Goal: Task Accomplishment & Management: Complete application form

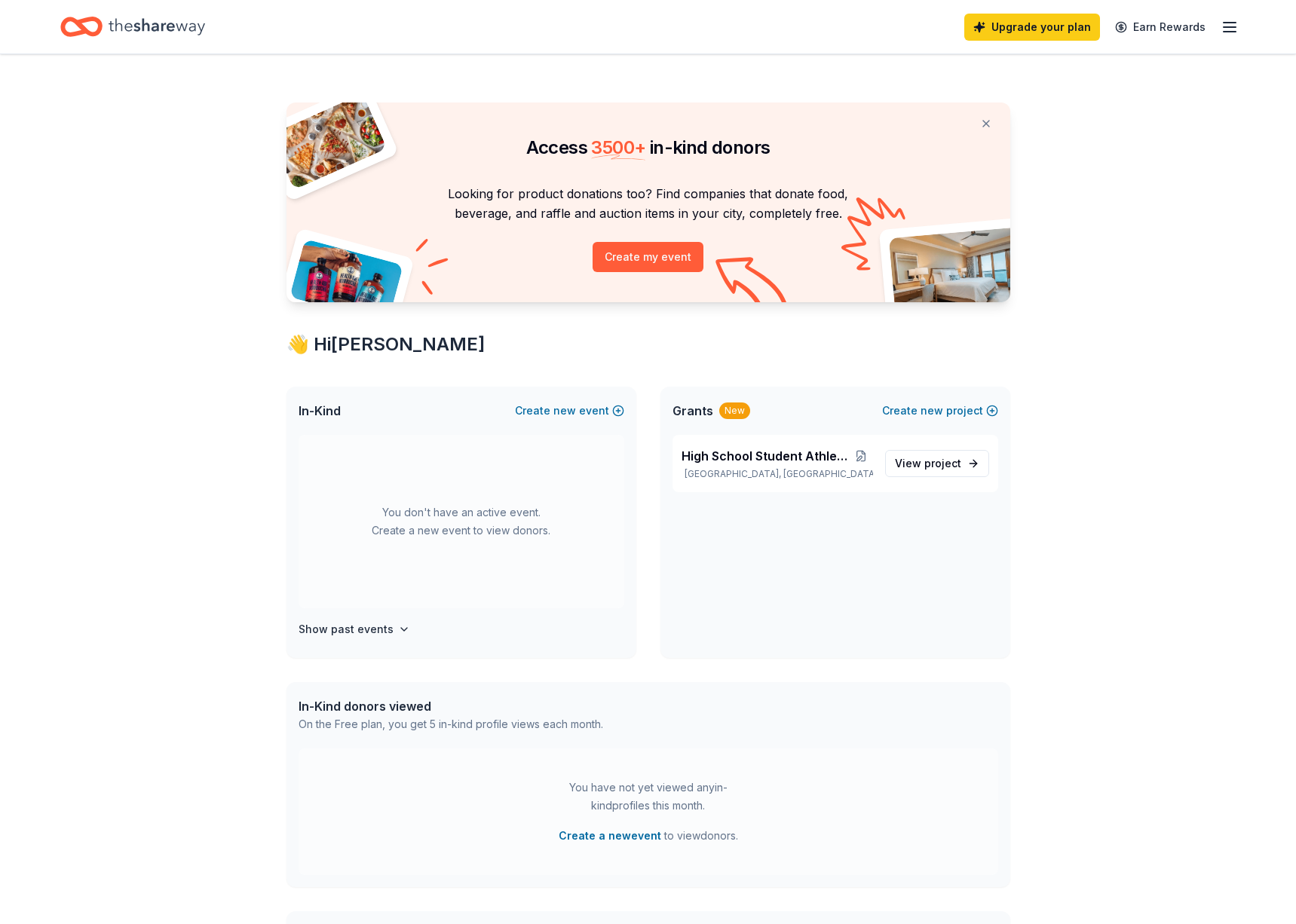
click at [662, 259] on button "Create my event" at bounding box center [648, 257] width 111 height 31
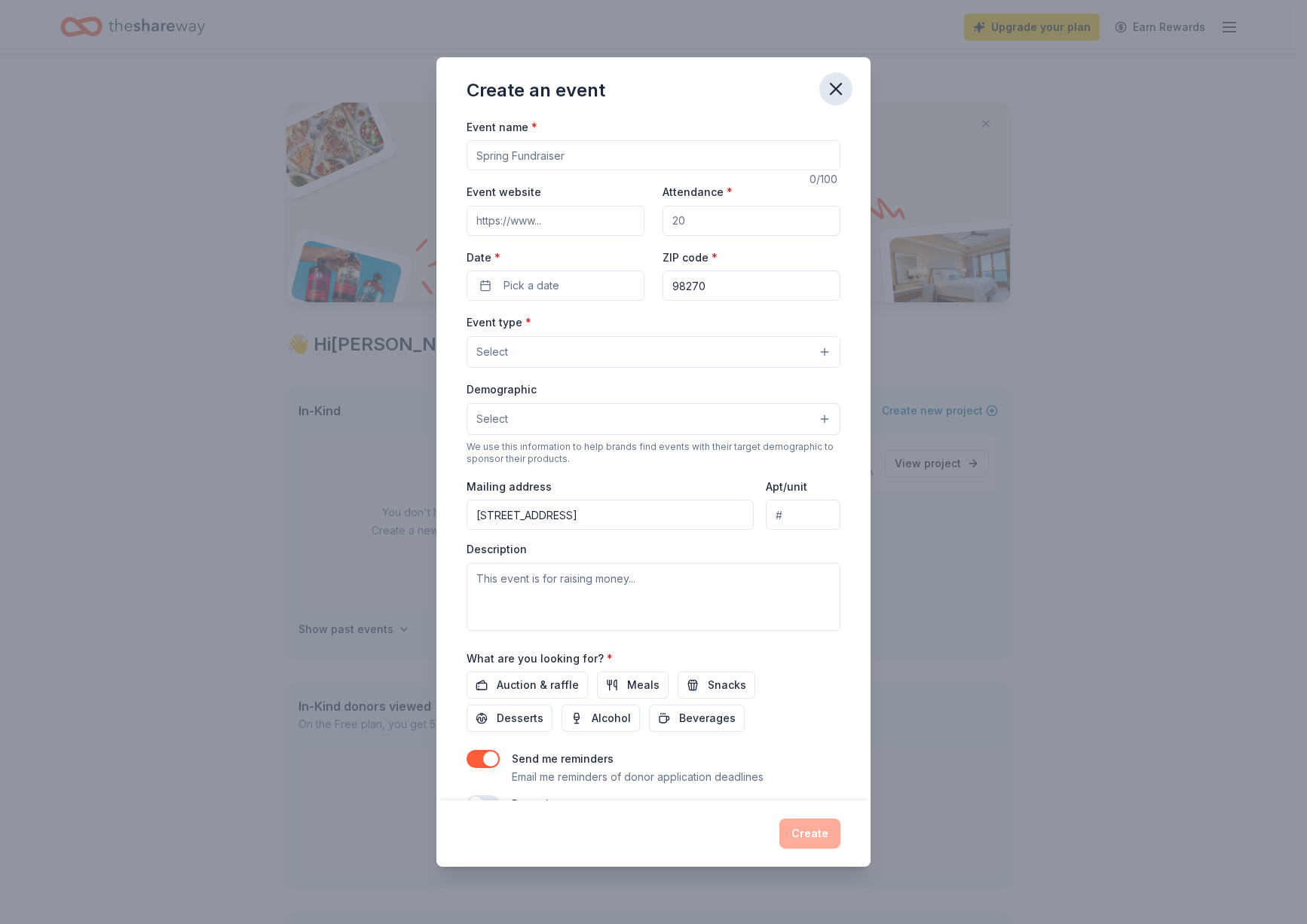
click at [832, 77] on button "button" at bounding box center [836, 89] width 33 height 33
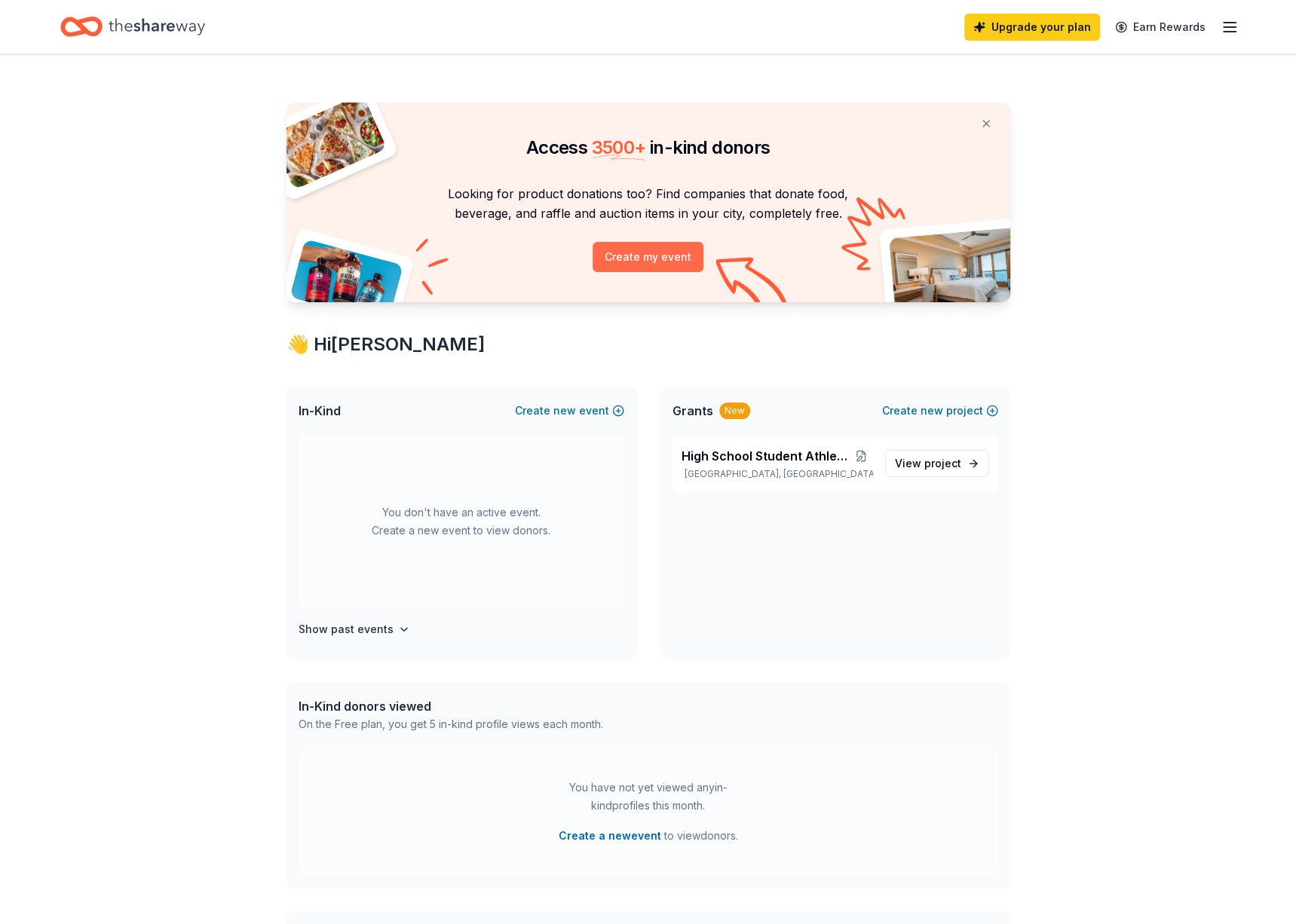
click at [675, 264] on button "Create my event" at bounding box center [648, 257] width 111 height 31
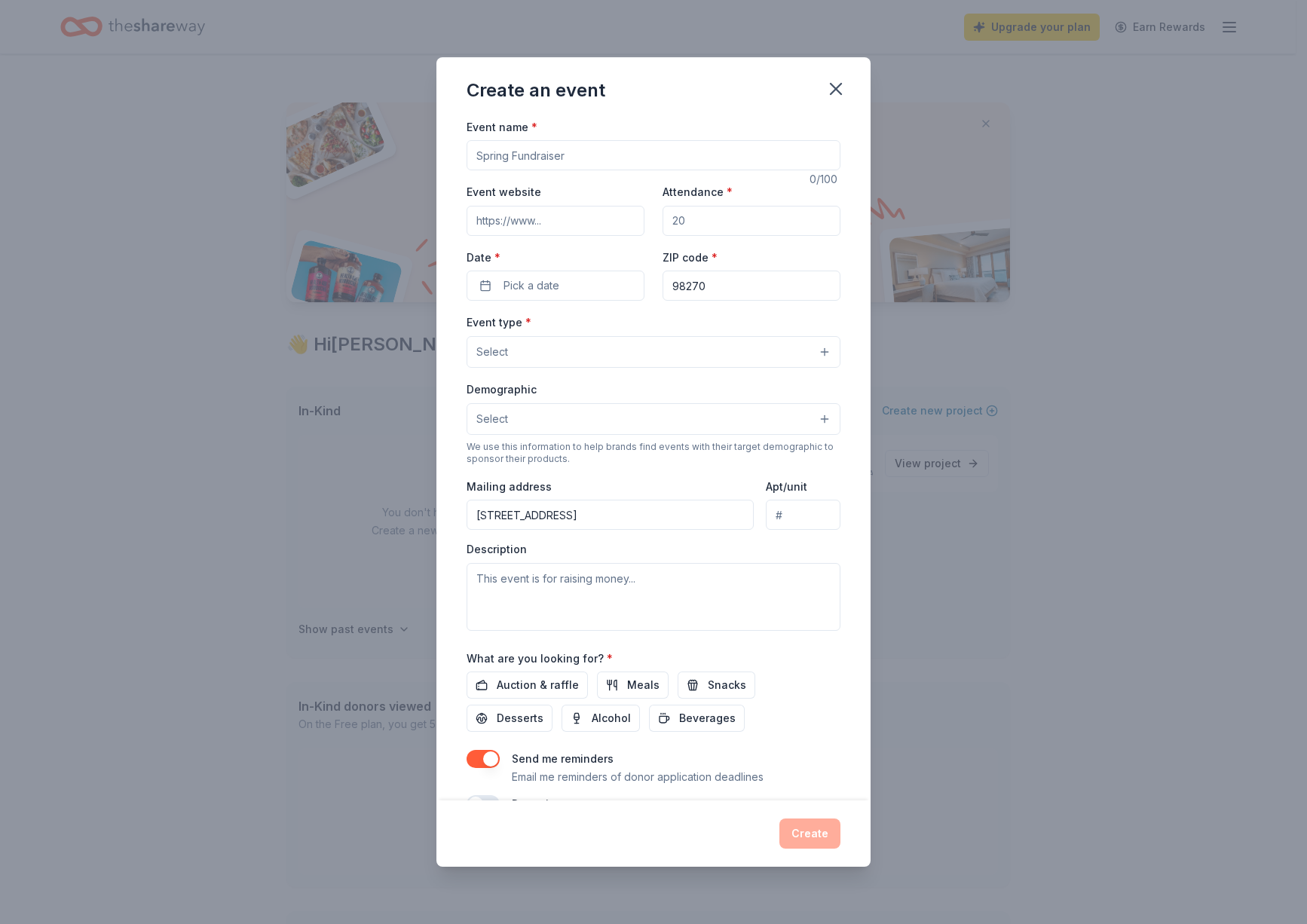
click at [712, 150] on input "Event name *" at bounding box center [654, 155] width 374 height 31
type input "Miami Vice"
click at [729, 215] on input "Attendance *" at bounding box center [752, 221] width 178 height 31
type input "200"
click at [574, 229] on input "Event website" at bounding box center [556, 221] width 178 height 31
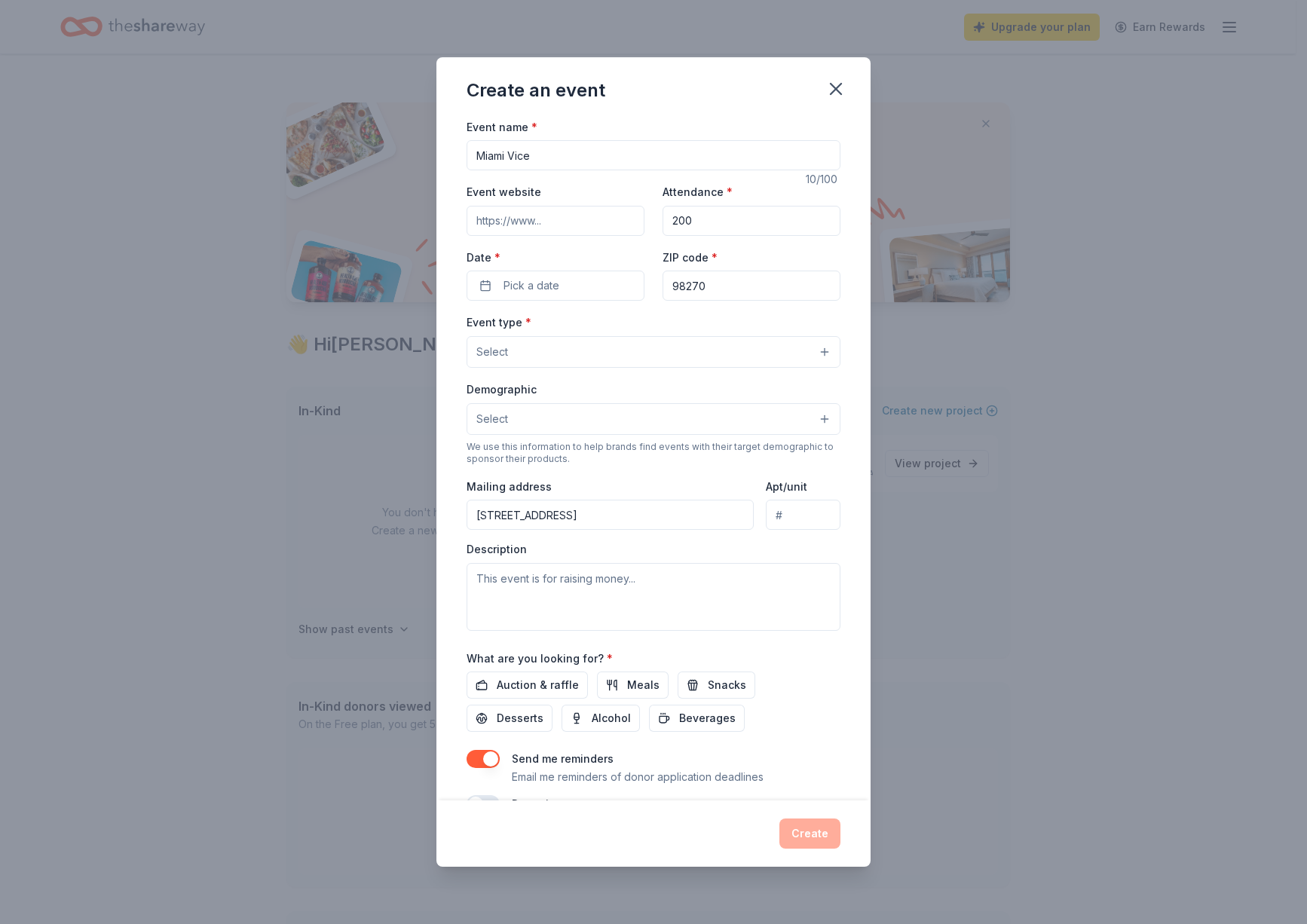
paste input "https://www.greenandgoldboosters.org/auction"
type input "https://www.greenandgoldboosters.org/auction"
click at [590, 287] on button "Pick a date" at bounding box center [556, 285] width 178 height 31
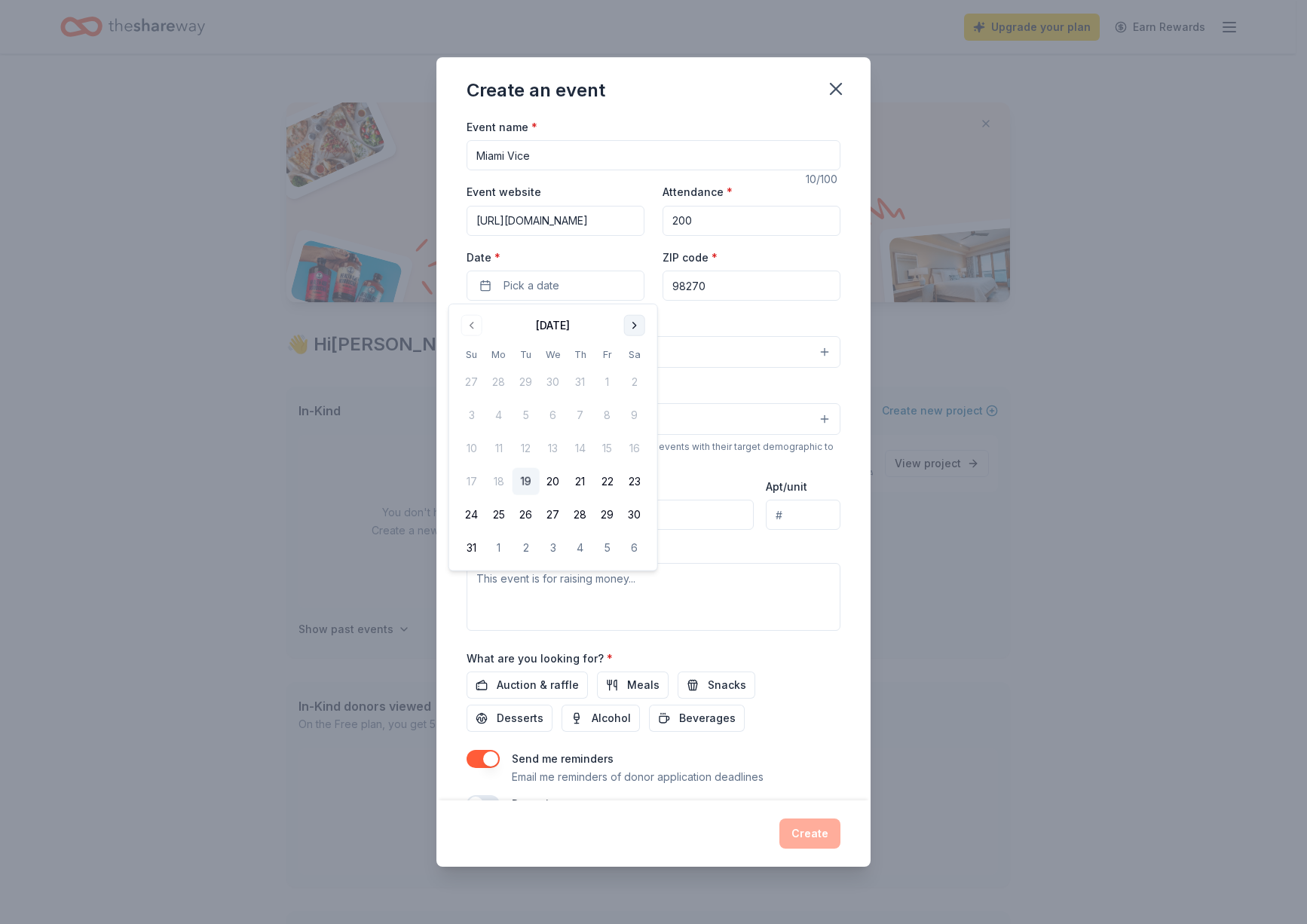
click at [631, 326] on button "Go to next month" at bounding box center [634, 325] width 21 height 21
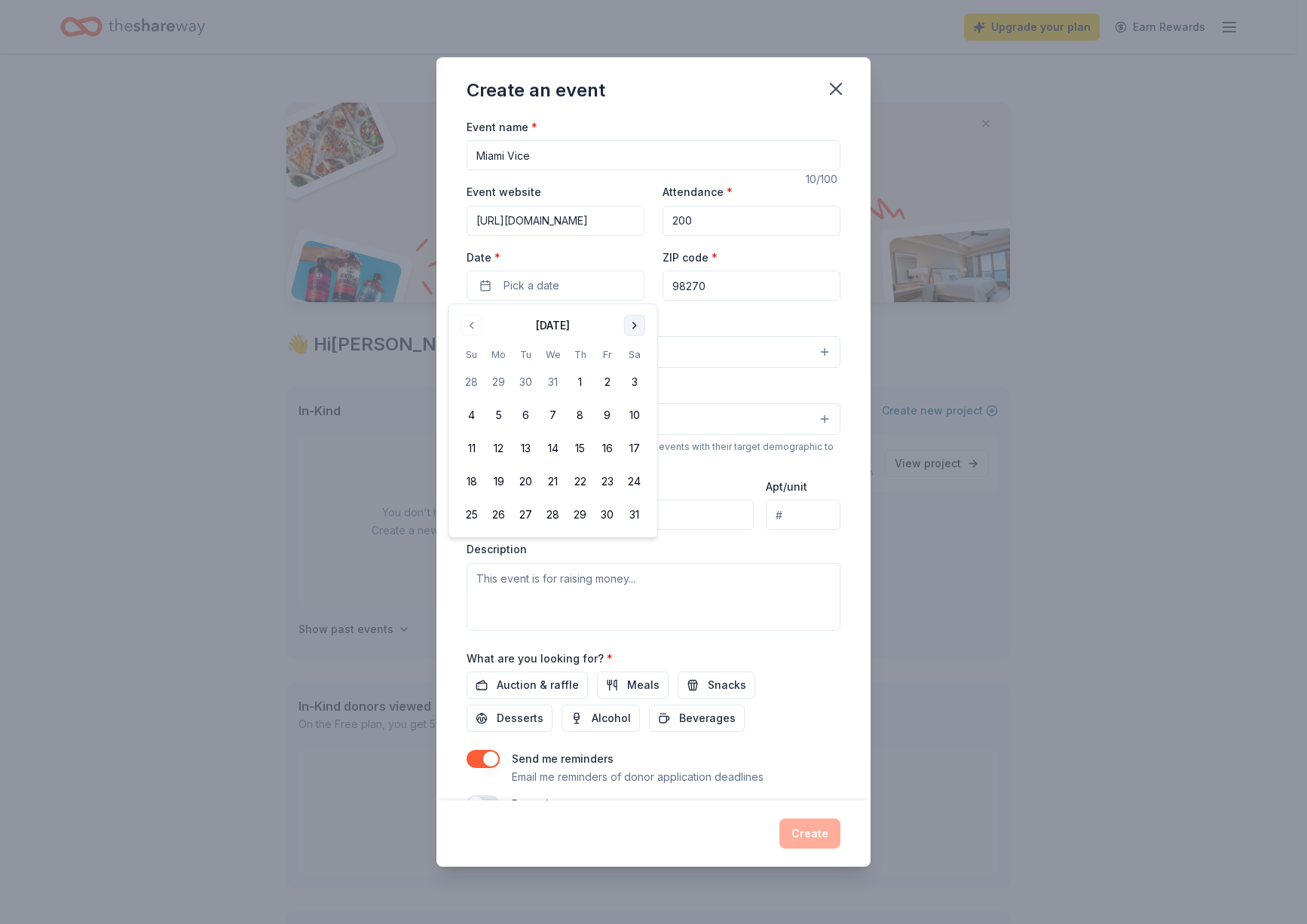
click at [631, 326] on button "Go to next month" at bounding box center [634, 325] width 21 height 21
click at [611, 446] on button "17" at bounding box center [607, 448] width 27 height 27
click at [747, 317] on div "Event type * Select" at bounding box center [654, 340] width 374 height 55
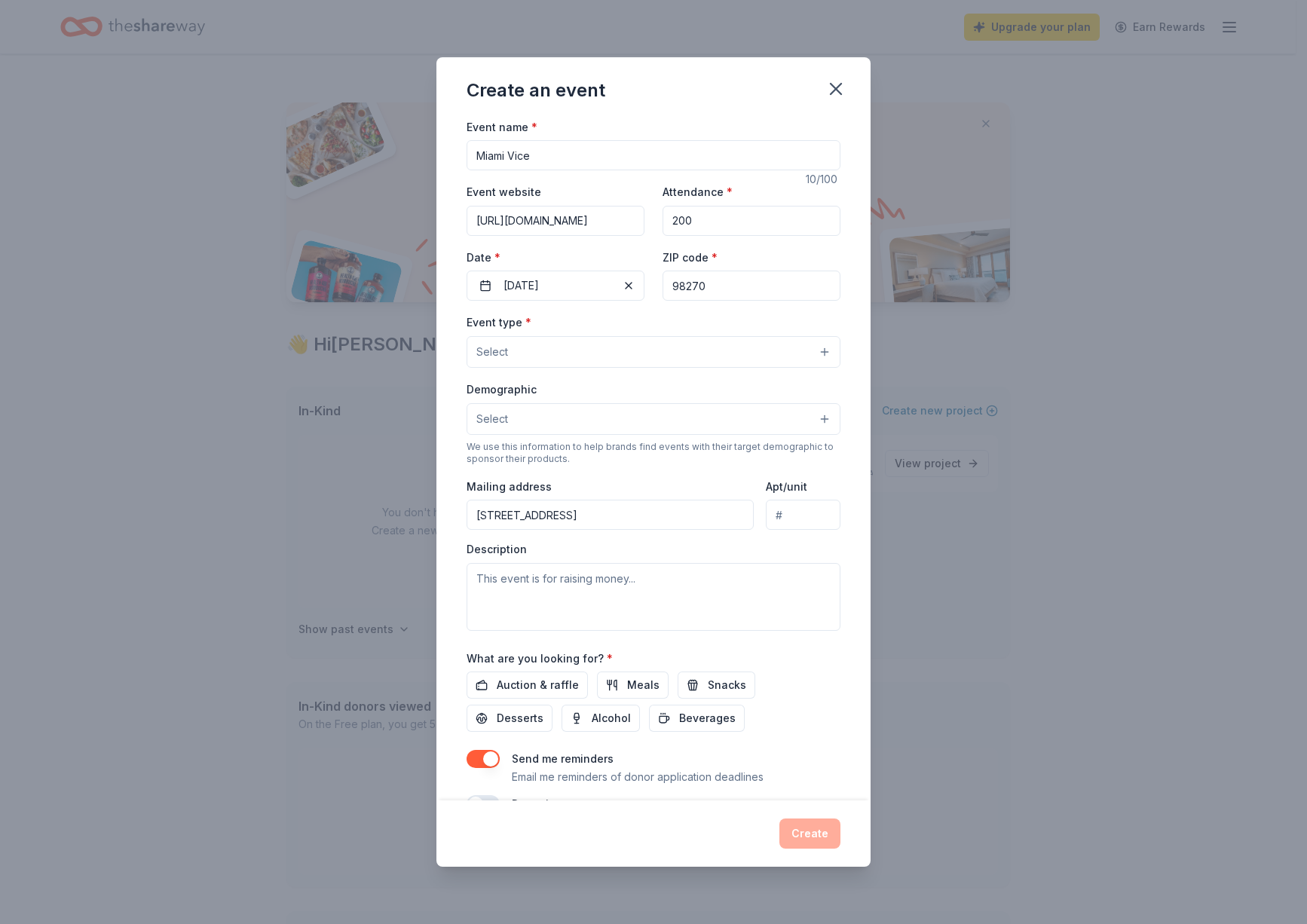
click at [741, 351] on button "Select" at bounding box center [654, 352] width 374 height 31
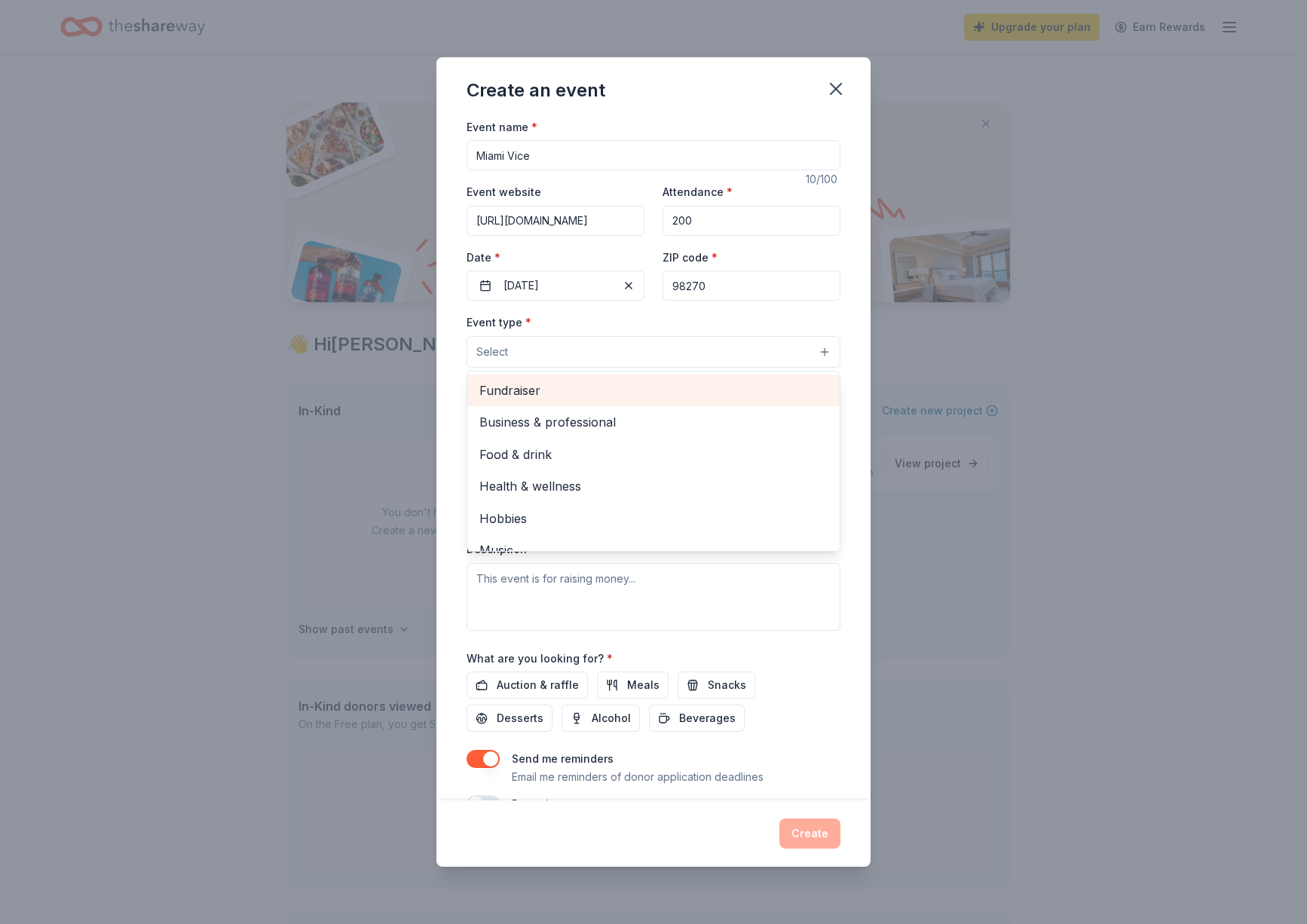
click at [735, 384] on span "Fundraiser" at bounding box center [654, 390] width 348 height 19
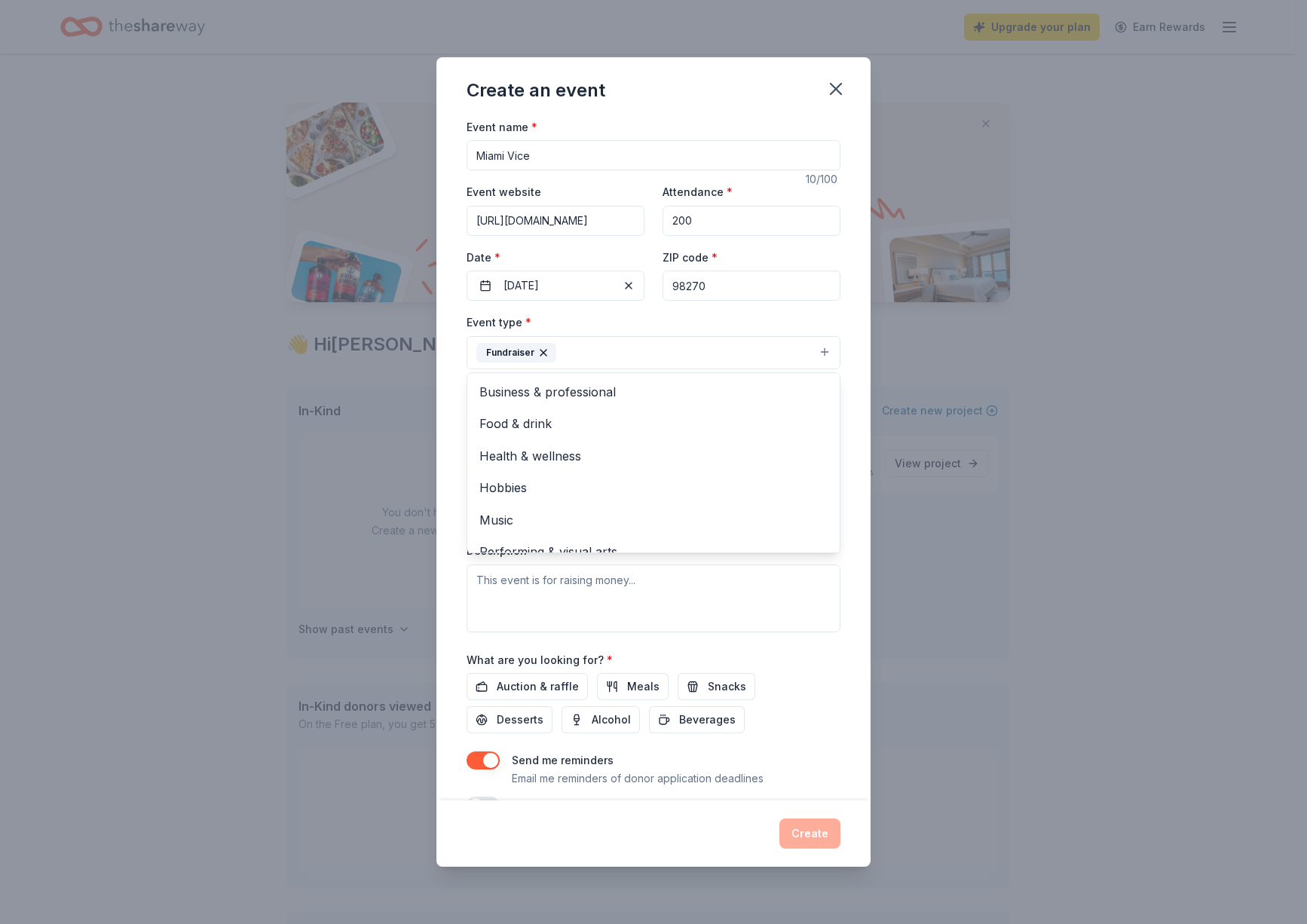
click at [848, 302] on div "Event name * Miami Vice 10 /100 Event website https://www.greenandgoldboosters.…" at bounding box center [654, 460] width 435 height 684
click at [713, 414] on button "Select" at bounding box center [654, 421] width 374 height 31
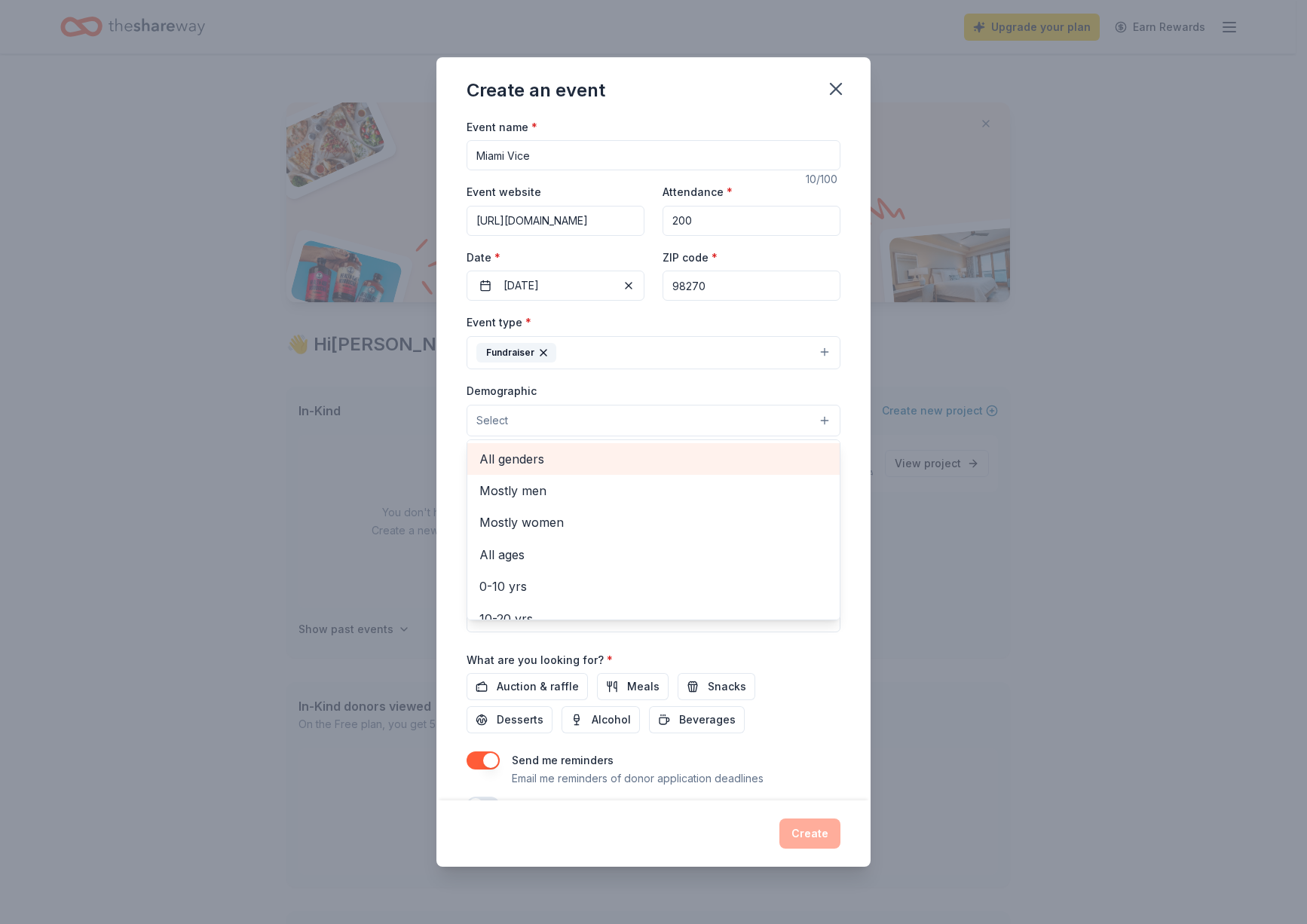
click at [629, 462] on span "All genders" at bounding box center [654, 459] width 348 height 19
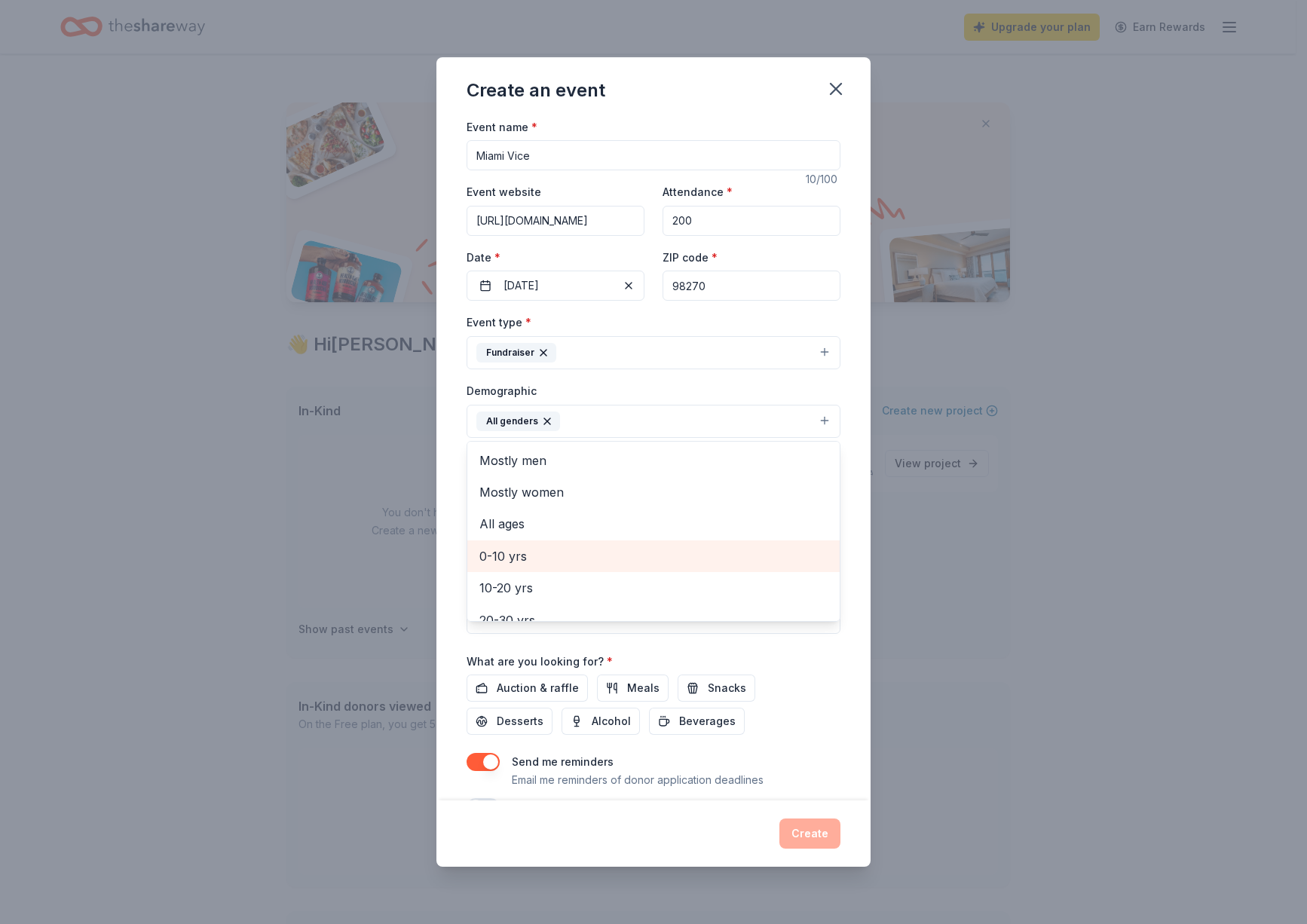
scroll to position [75, 0]
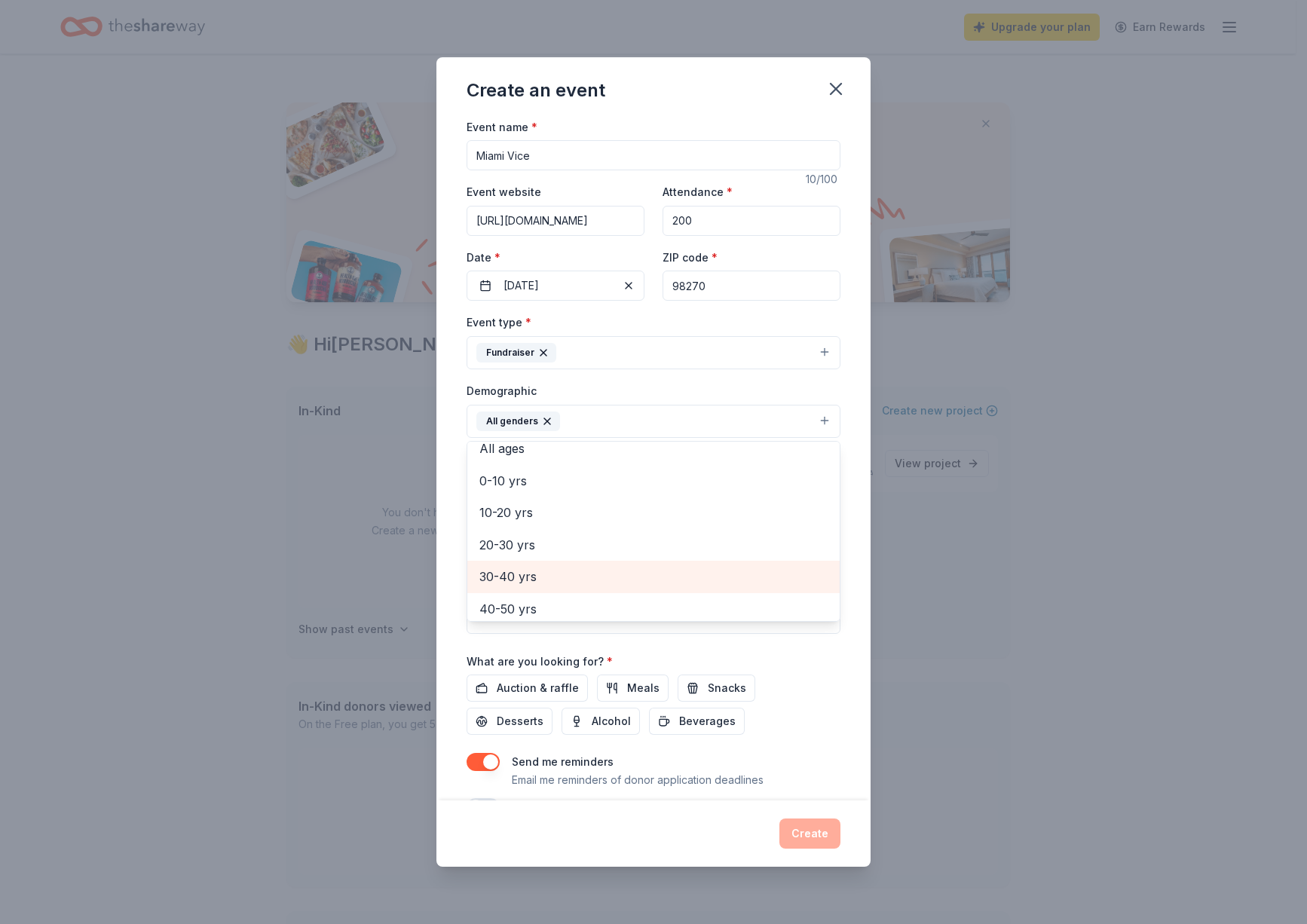
click at [617, 569] on span "30-40 yrs" at bounding box center [654, 577] width 348 height 19
click at [617, 569] on span "40-50 yrs" at bounding box center [654, 577] width 348 height 19
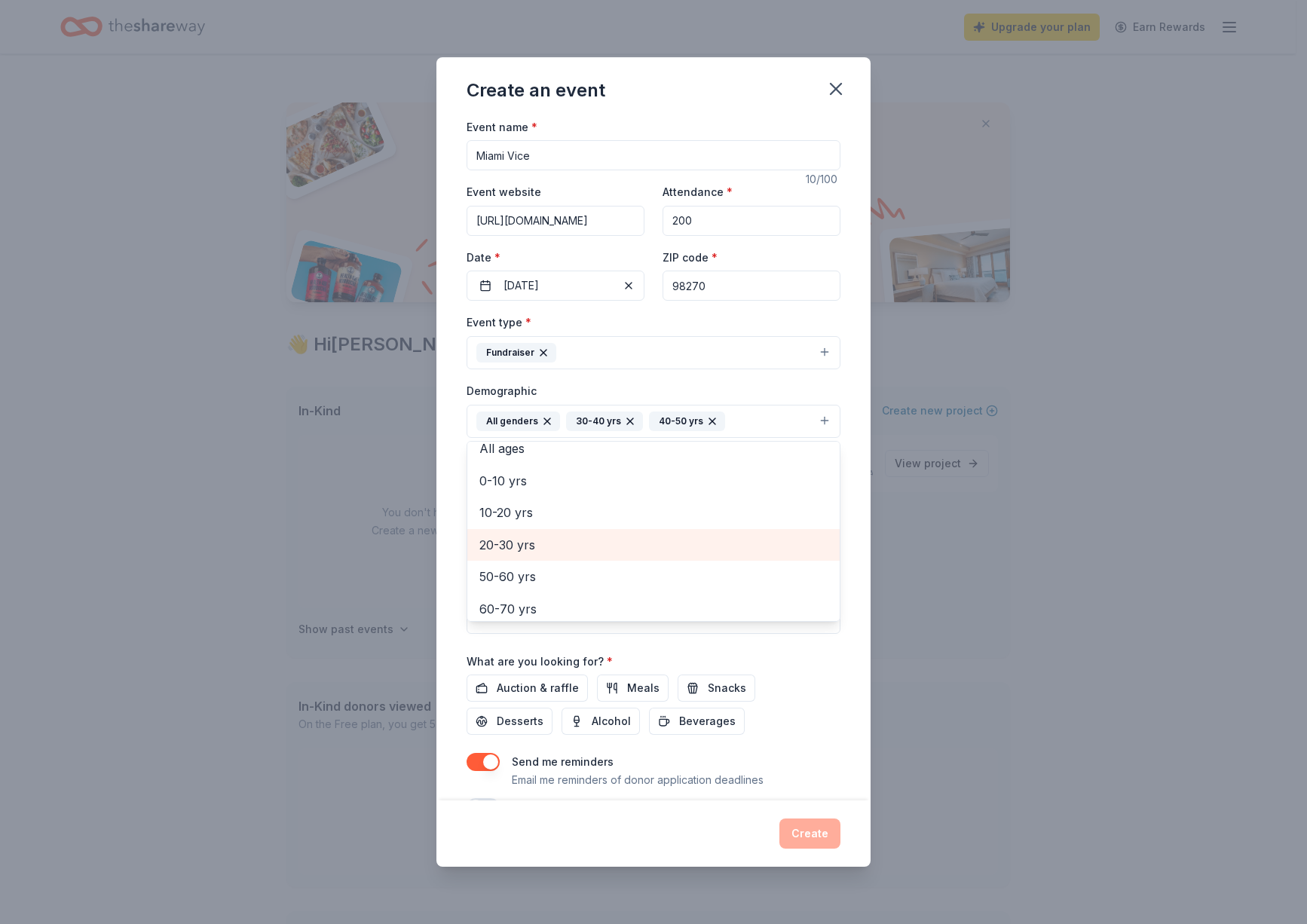
click at [615, 548] on span "20-30 yrs" at bounding box center [654, 544] width 348 height 19
click at [626, 541] on span "50-60 yrs" at bounding box center [654, 544] width 348 height 19
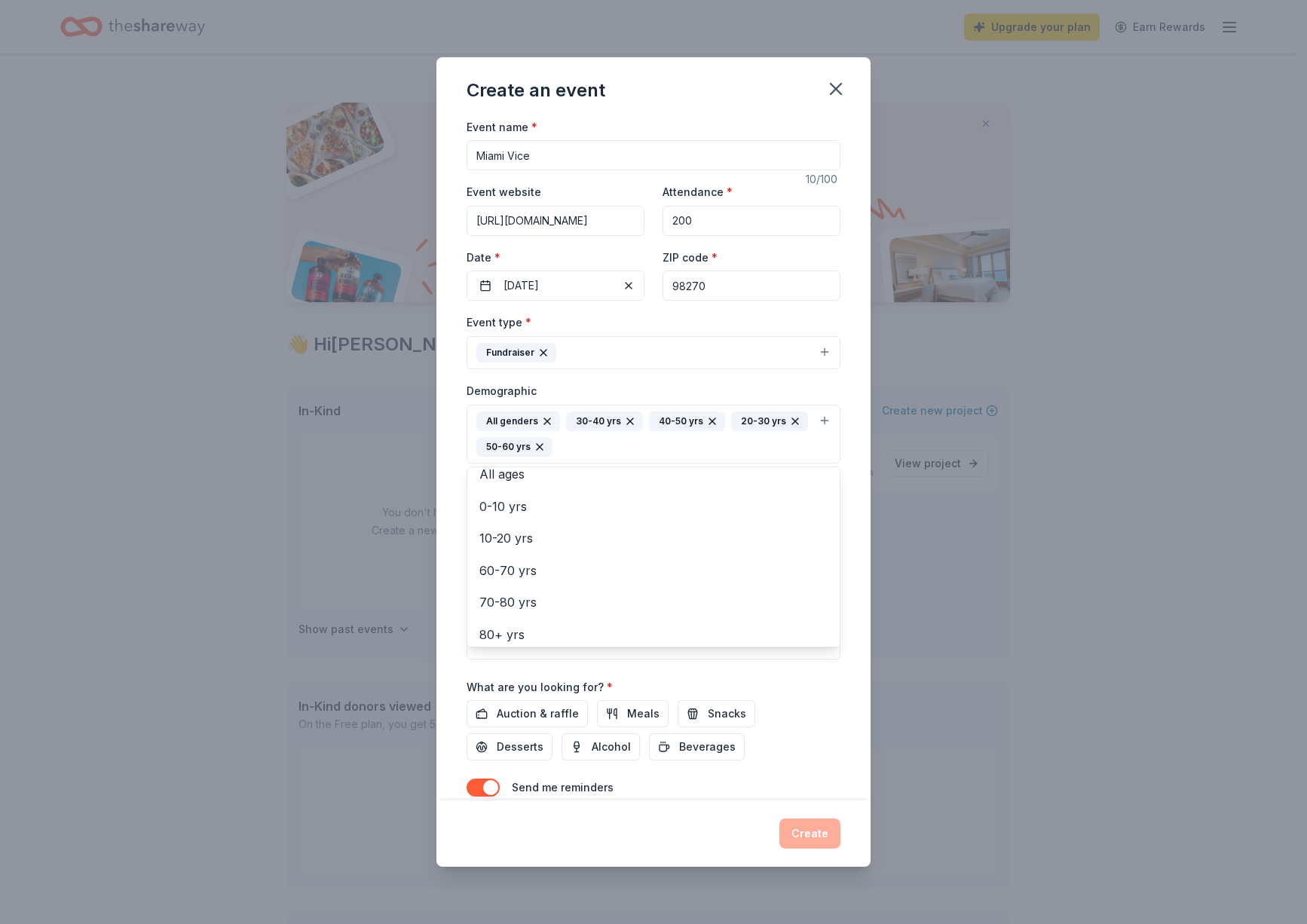
click at [825, 707] on div "Event name * Miami Vice 10 /100 Event website https://www.greenandgoldboosters.…" at bounding box center [654, 480] width 374 height 725
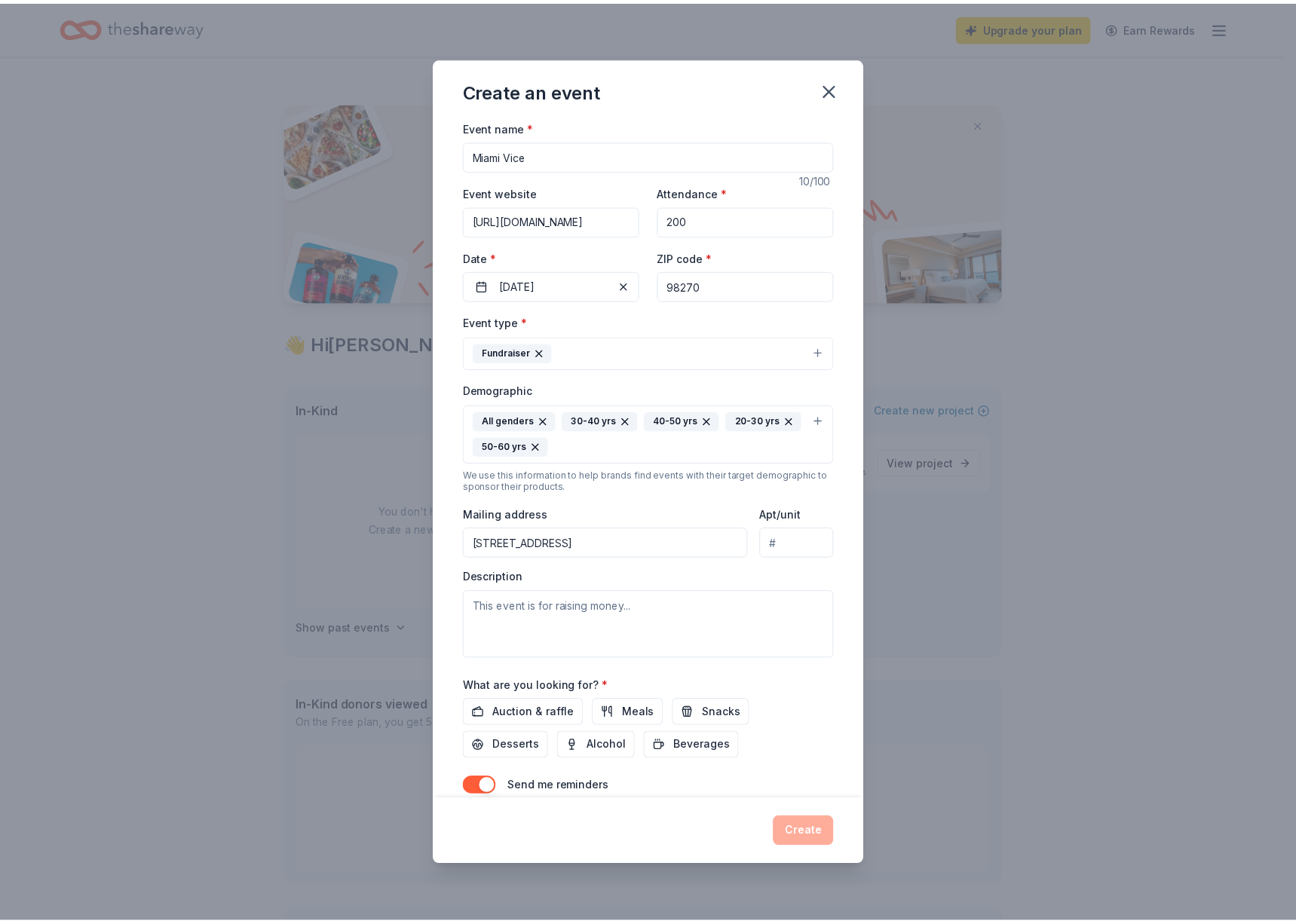
scroll to position [60, 0]
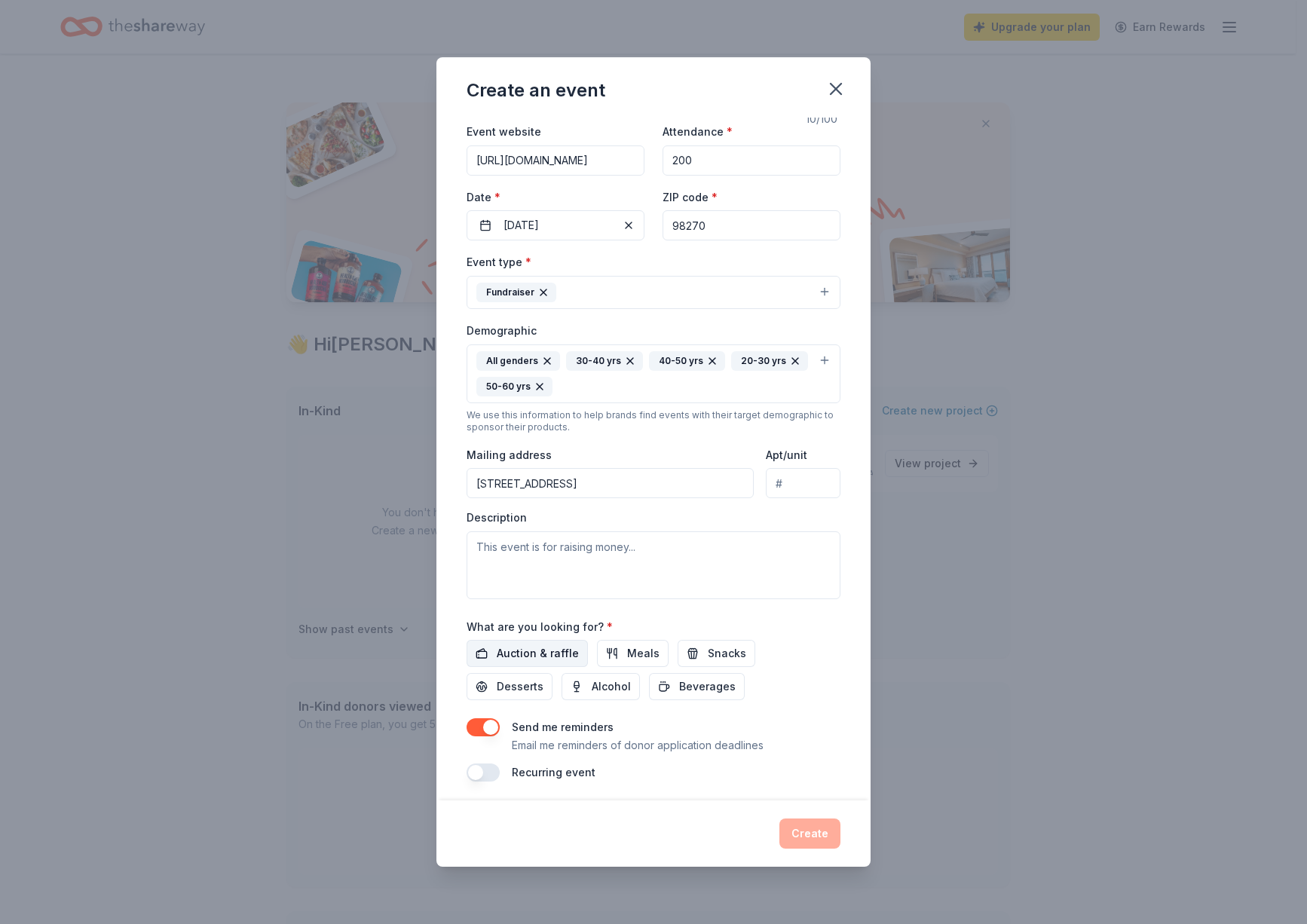
click at [555, 652] on span "Auction & raffle" at bounding box center [537, 654] width 82 height 18
click at [505, 729] on div "Send me reminders Email me reminders of donor application deadlines" at bounding box center [654, 736] width 374 height 36
click at [463, 720] on div "Event name * Miami Vice 10 /100 Event website https://www.greenandgoldboosters.…" at bounding box center [654, 460] width 435 height 684
click at [473, 720] on button "button" at bounding box center [483, 727] width 33 height 18
click at [826, 839] on button "Create" at bounding box center [810, 833] width 61 height 31
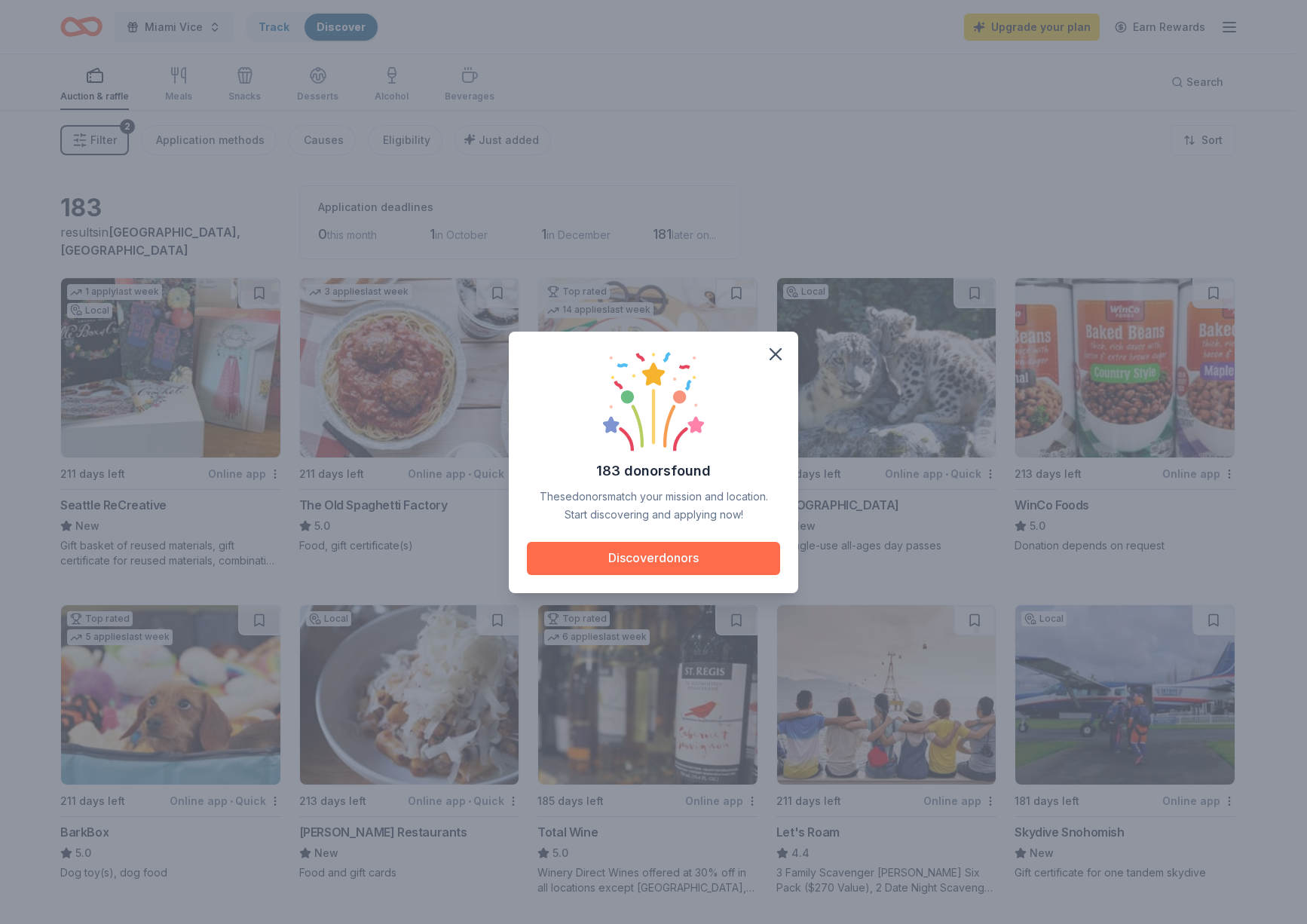
click at [709, 552] on button "Discover donors" at bounding box center [654, 558] width 253 height 33
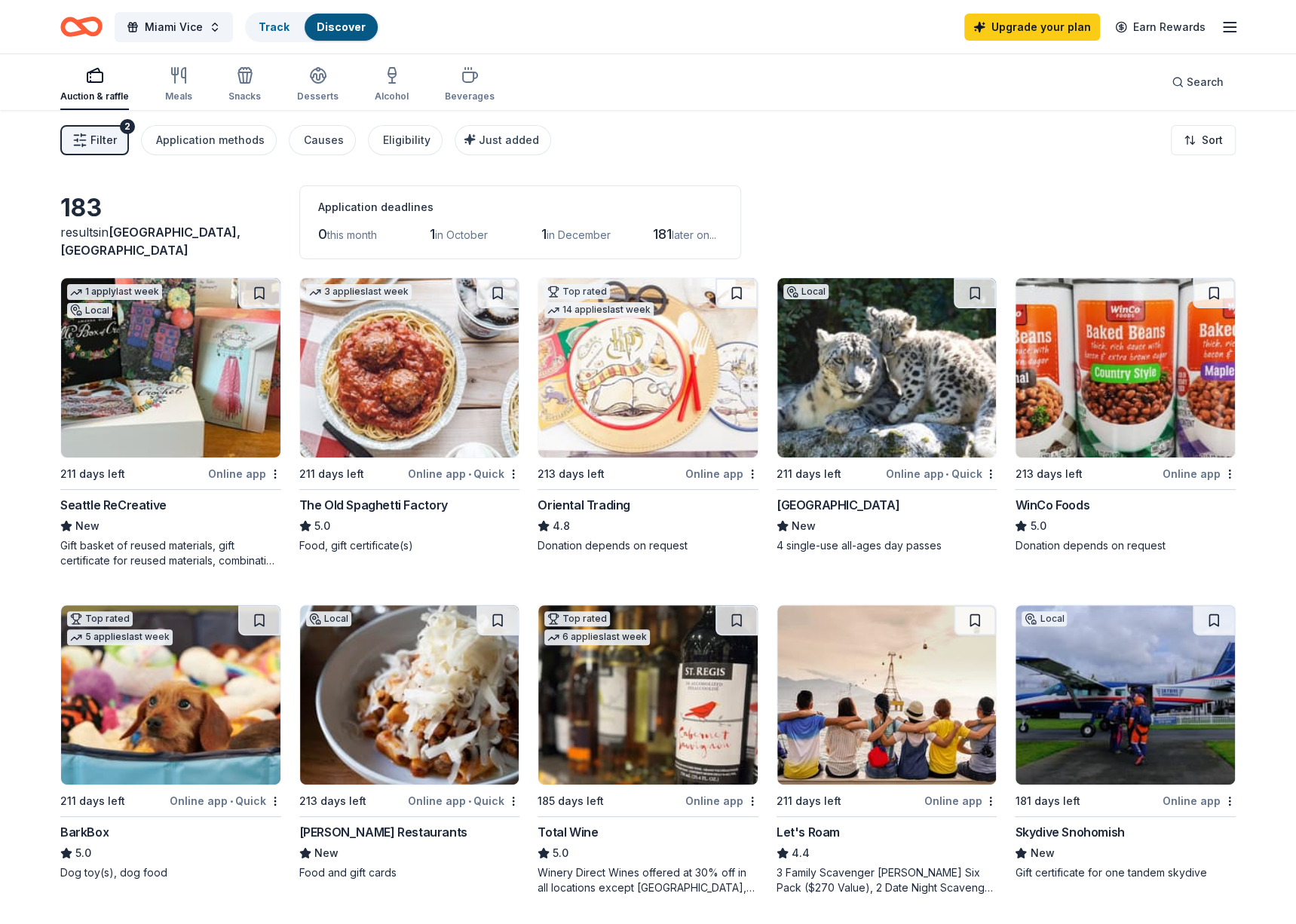
click at [103, 132] on span "Filter" at bounding box center [104, 140] width 26 height 18
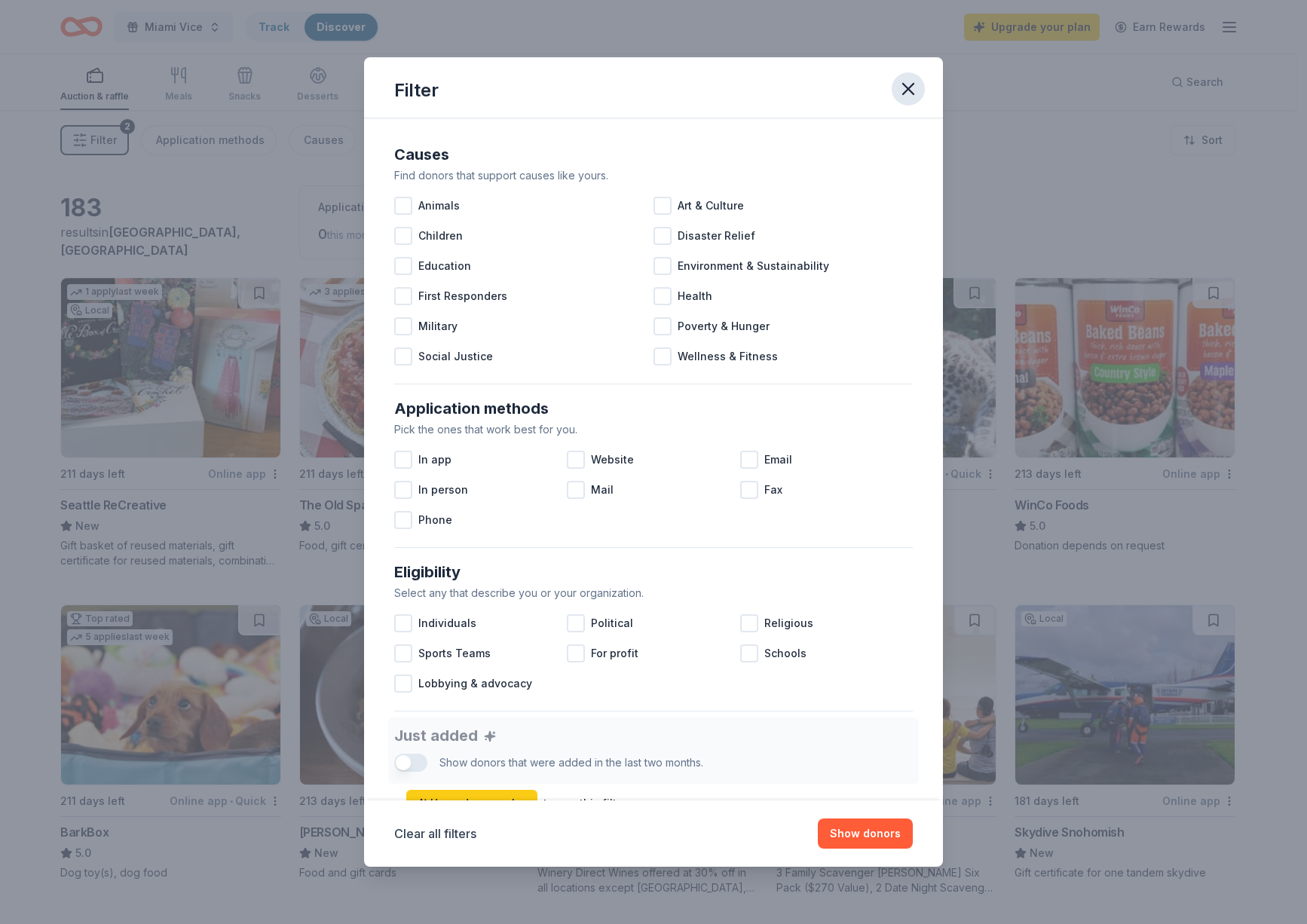
click at [907, 90] on icon "button" at bounding box center [908, 89] width 10 height 10
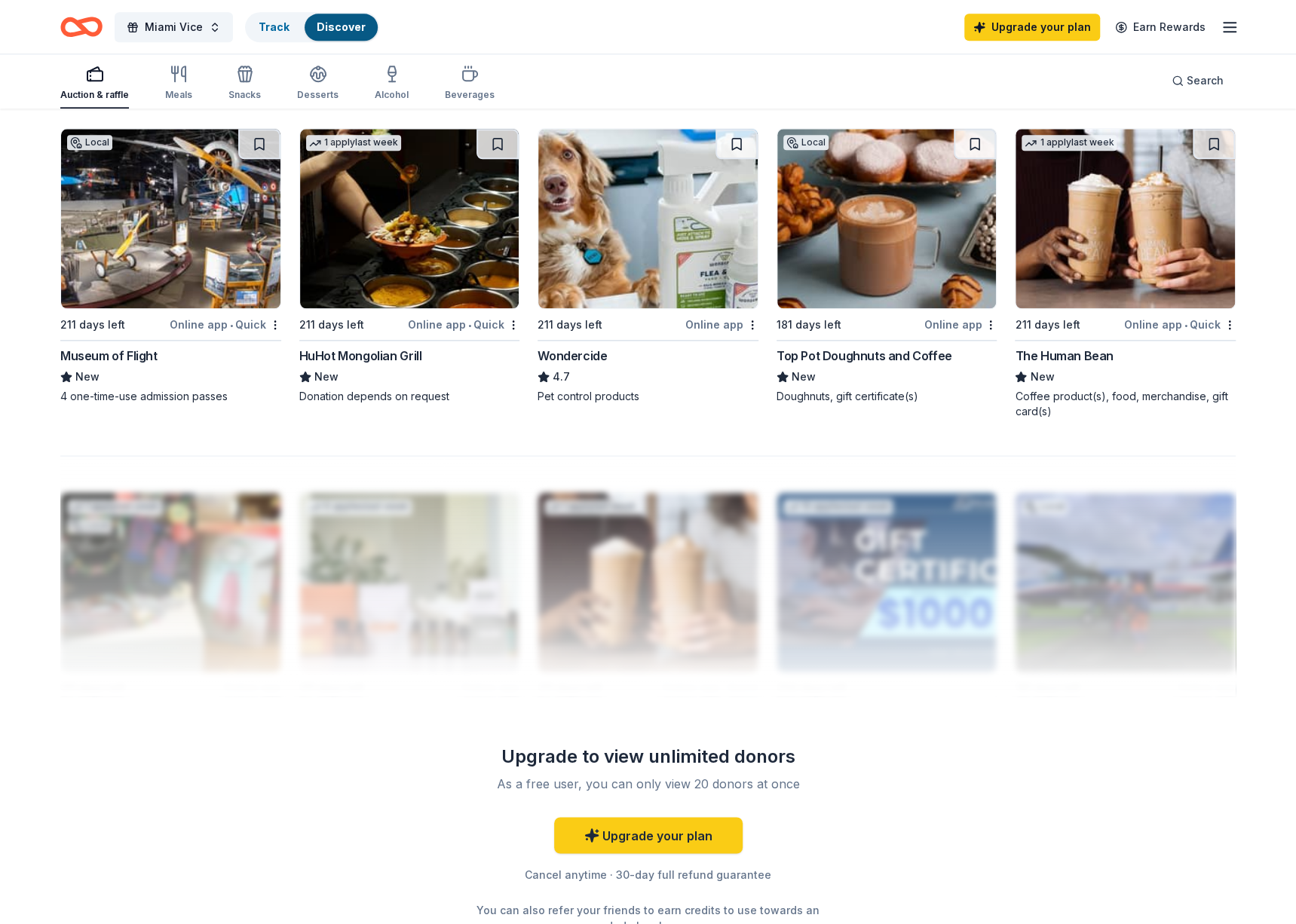
scroll to position [1207, 0]
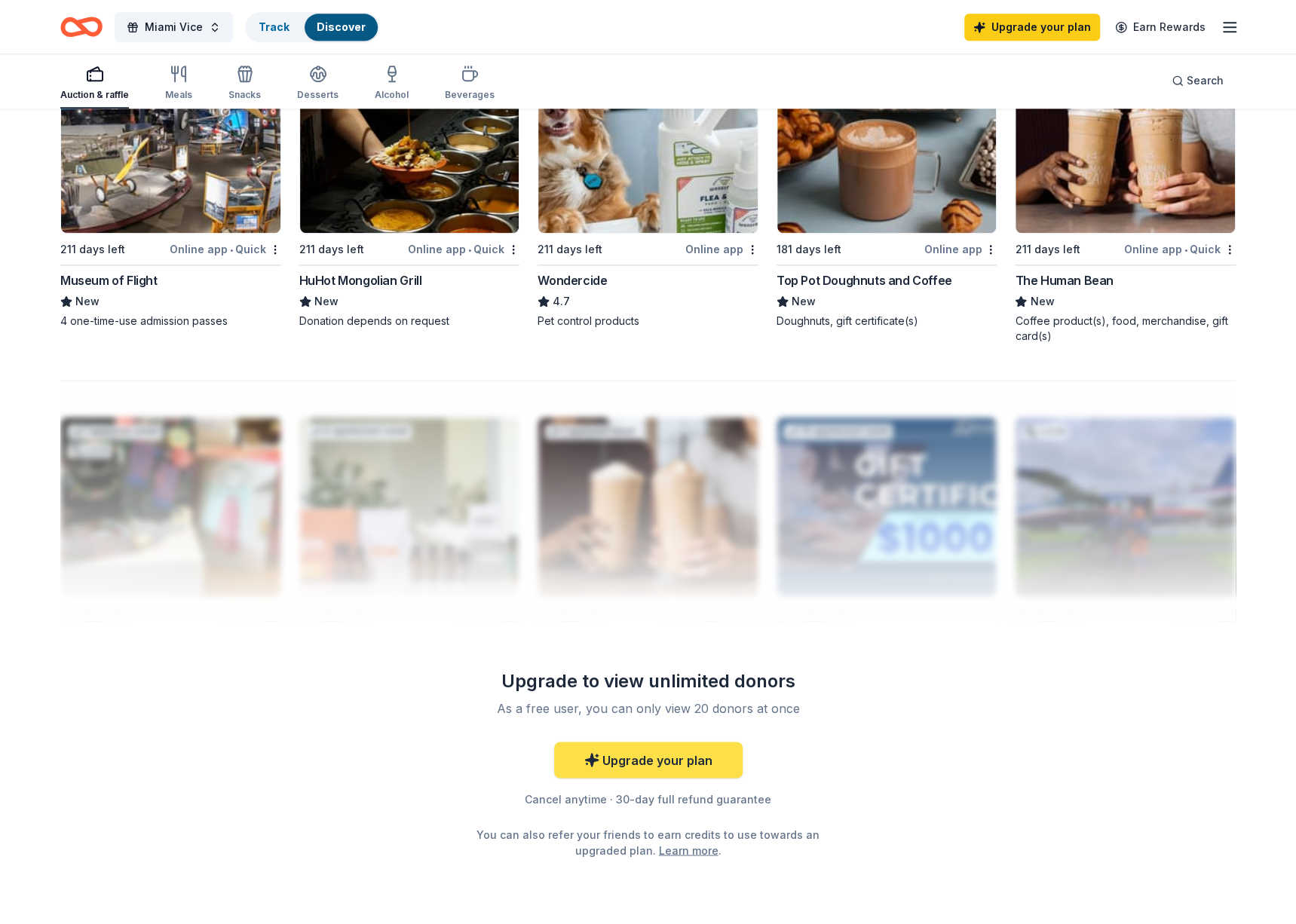
click at [629, 759] on link "Upgrade your plan" at bounding box center [648, 759] width 189 height 36
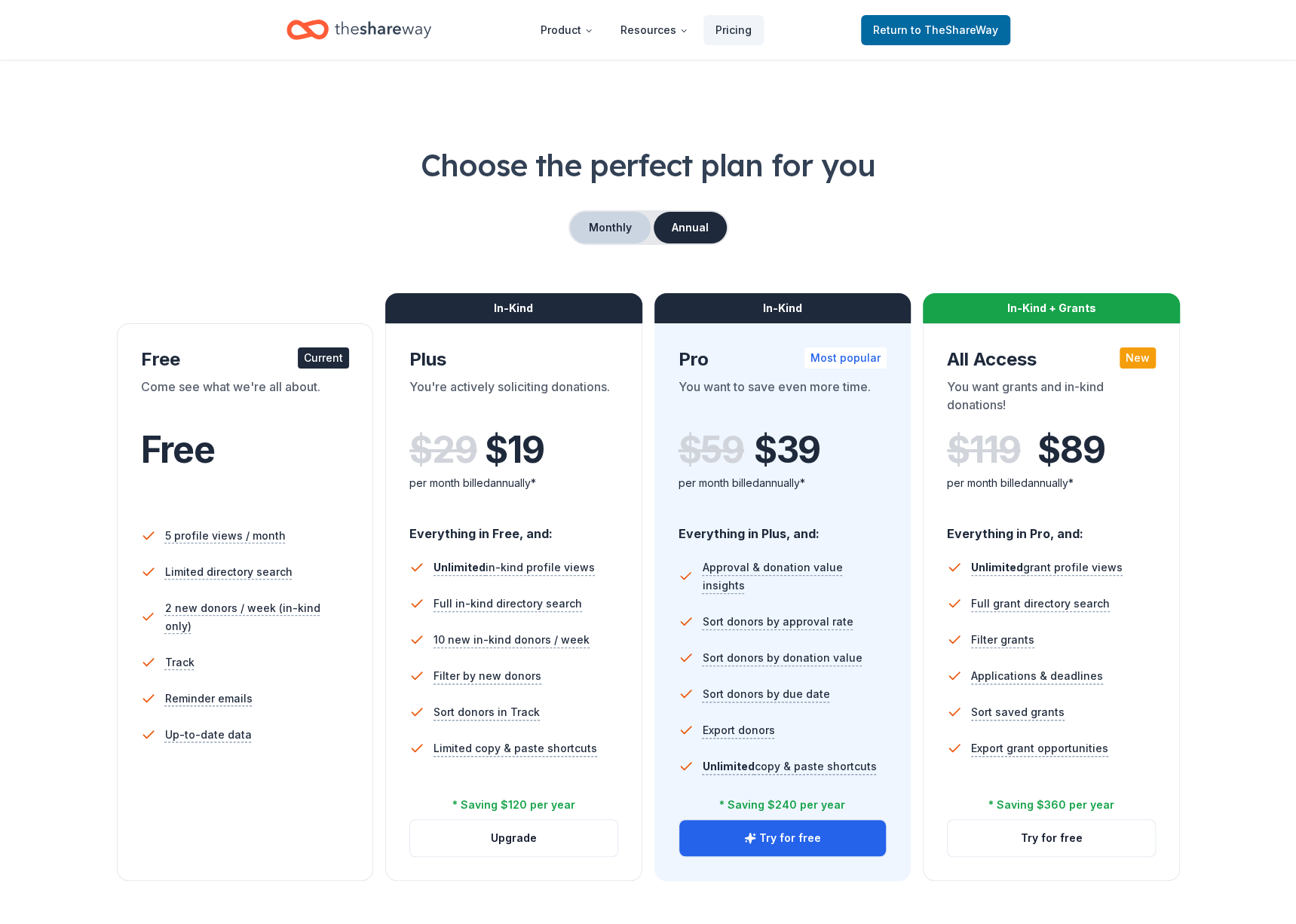
click at [614, 220] on button "Monthly" at bounding box center [610, 228] width 80 height 31
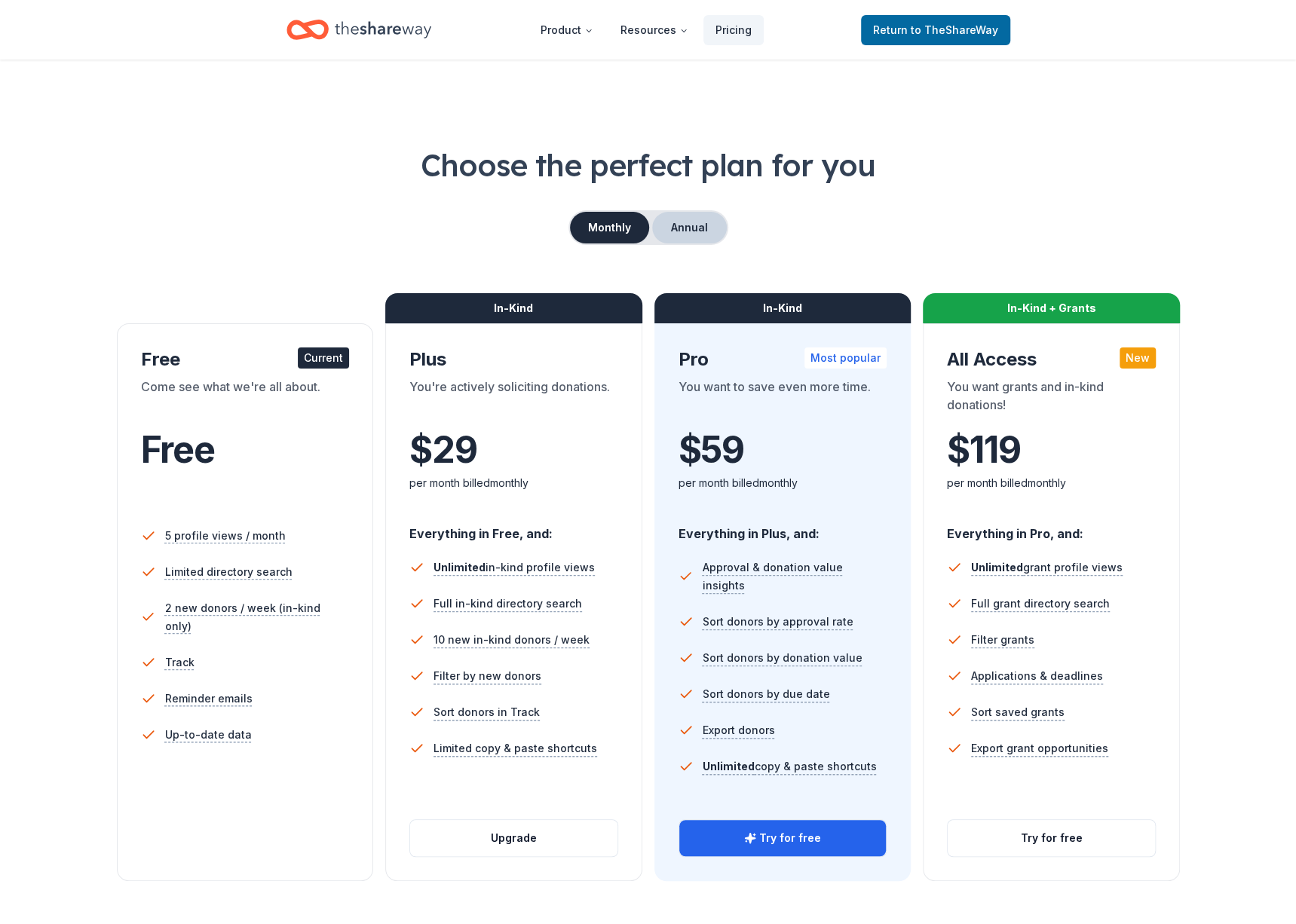
click at [686, 230] on button "Annual" at bounding box center [689, 228] width 75 height 31
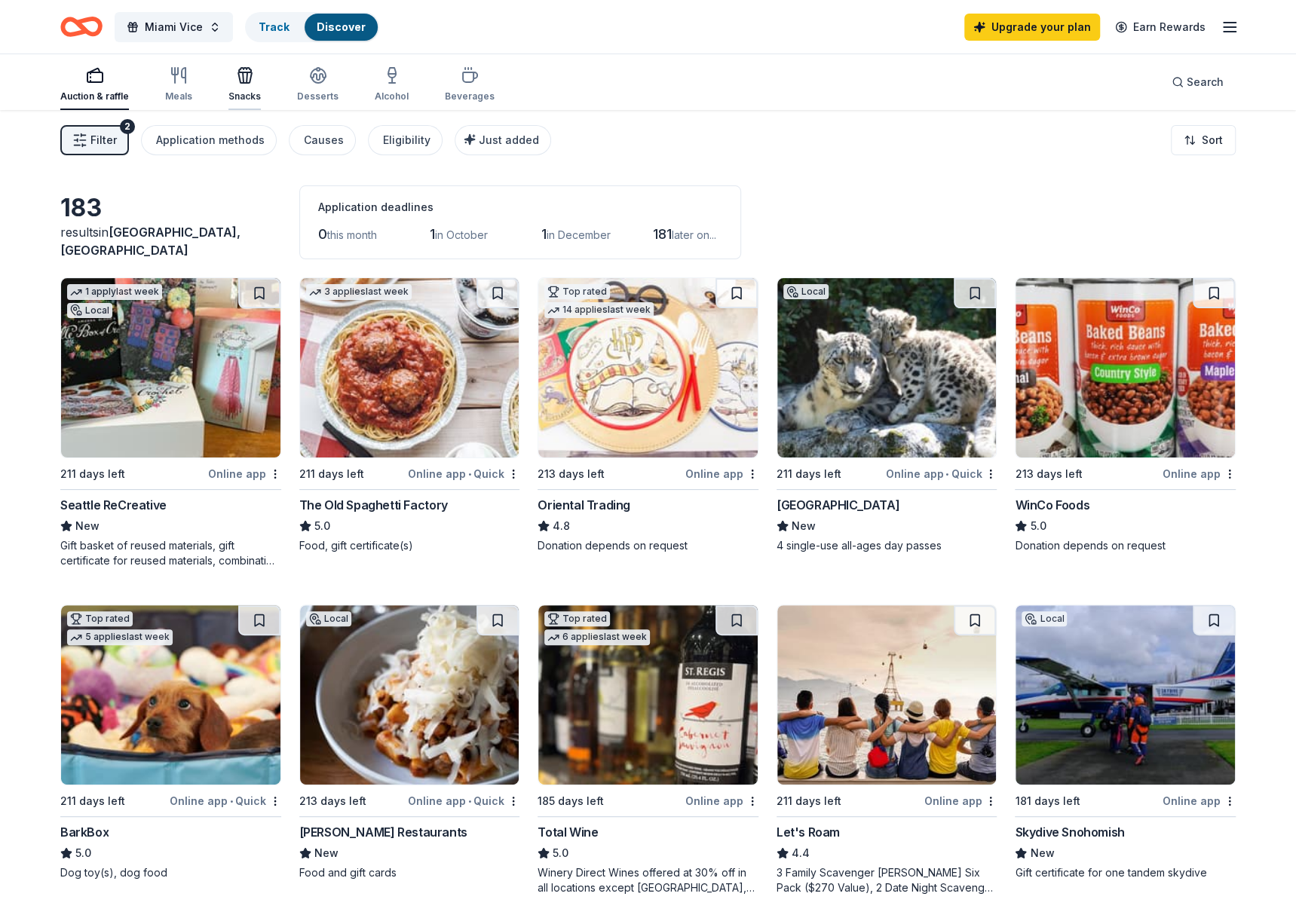
click at [242, 92] on div "Snacks" at bounding box center [244, 97] width 32 height 12
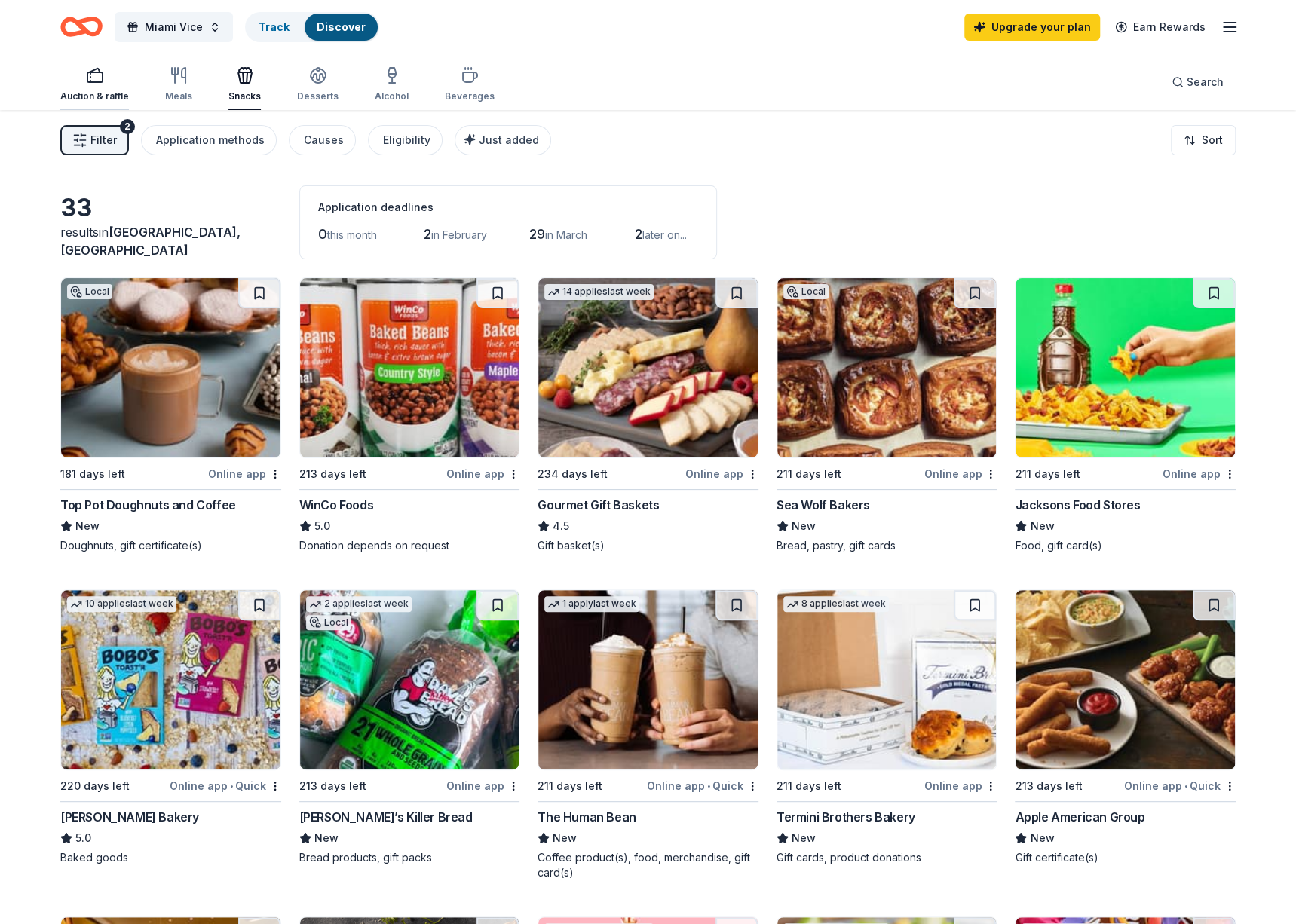
click at [85, 84] on div "Auction & raffle" at bounding box center [94, 84] width 69 height 36
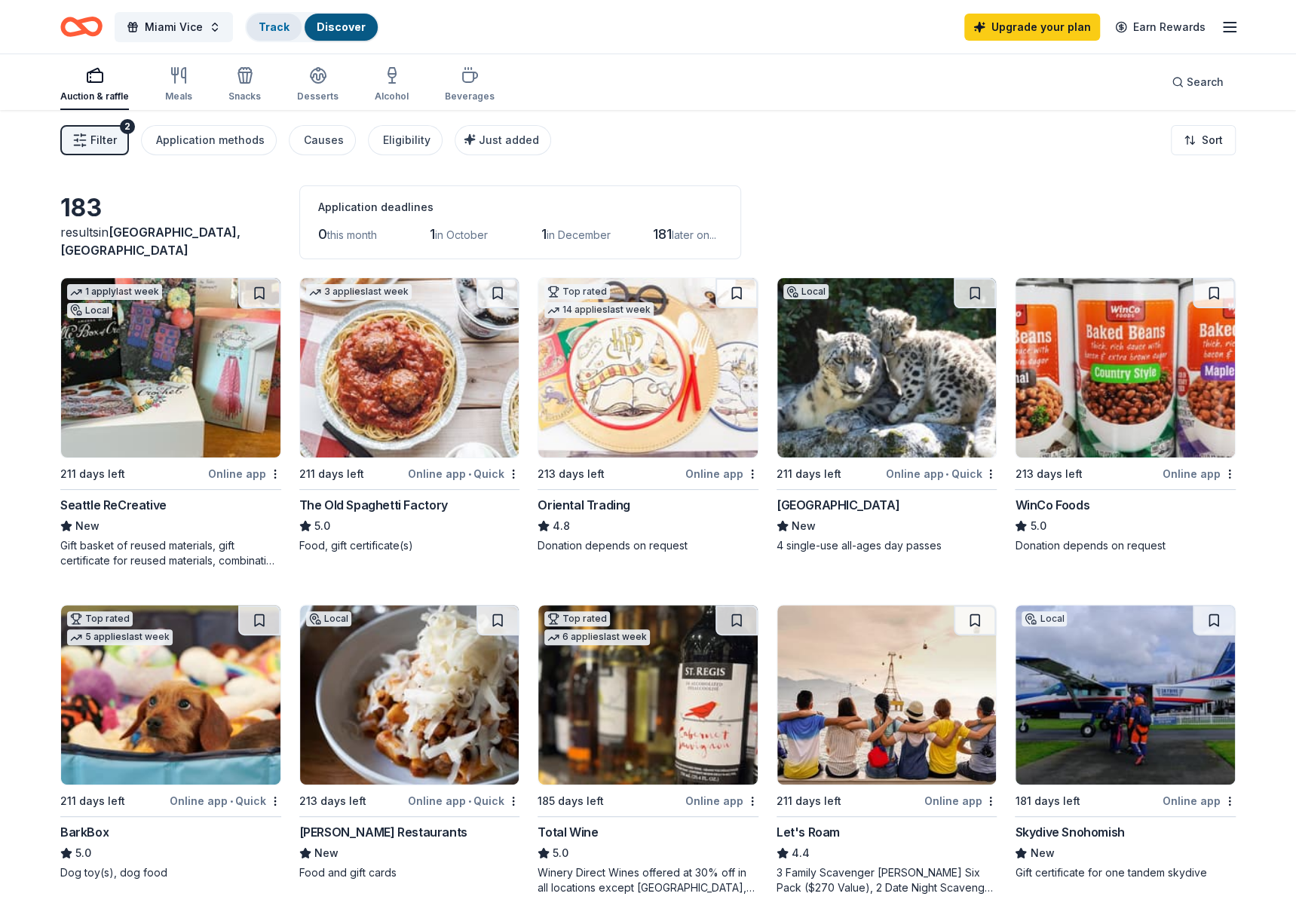
click at [296, 28] on div "Track" at bounding box center [274, 27] width 55 height 27
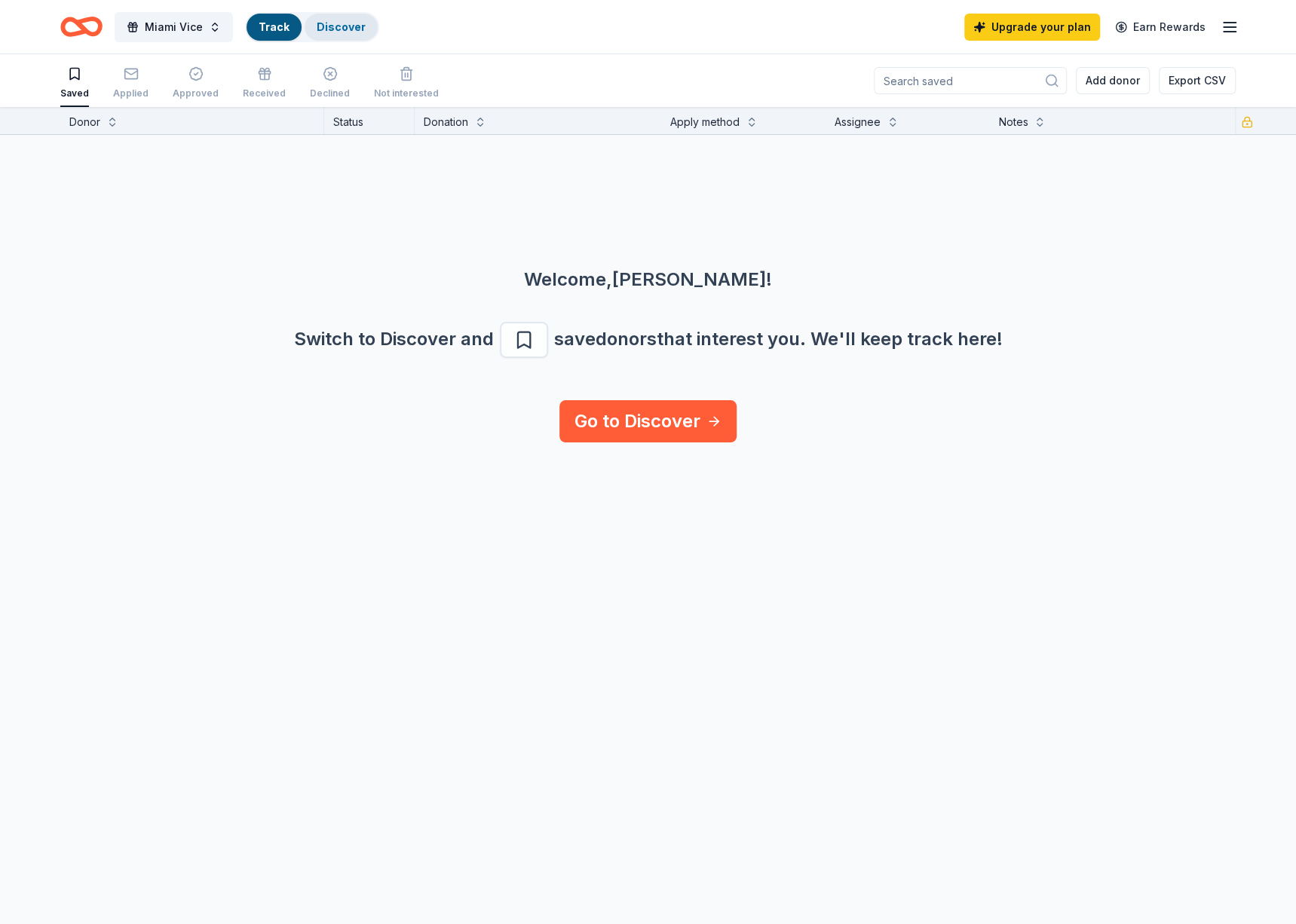
click at [319, 31] on div "Discover" at bounding box center [341, 27] width 73 height 27
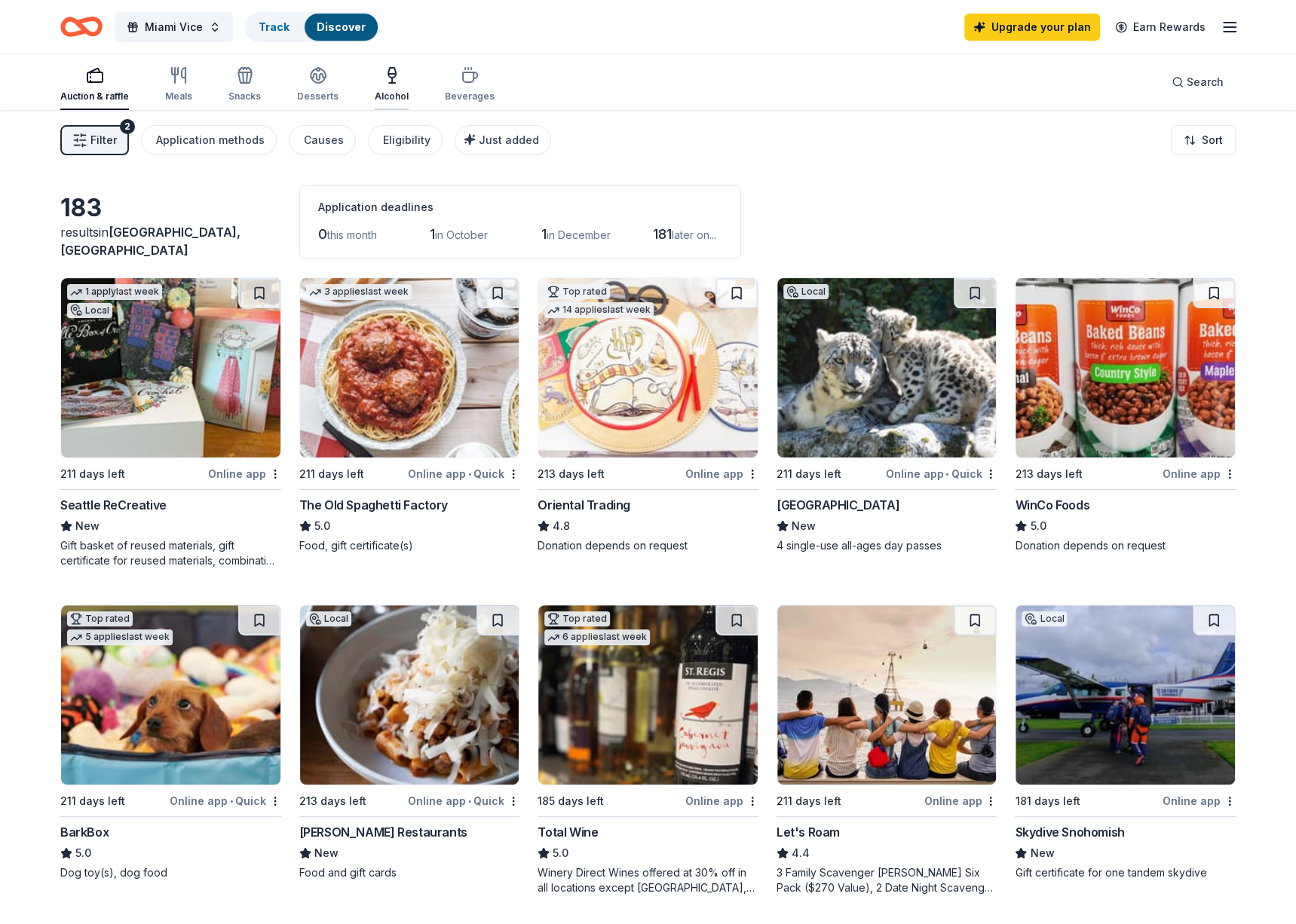
click at [374, 67] on div "button" at bounding box center [391, 75] width 34 height 18
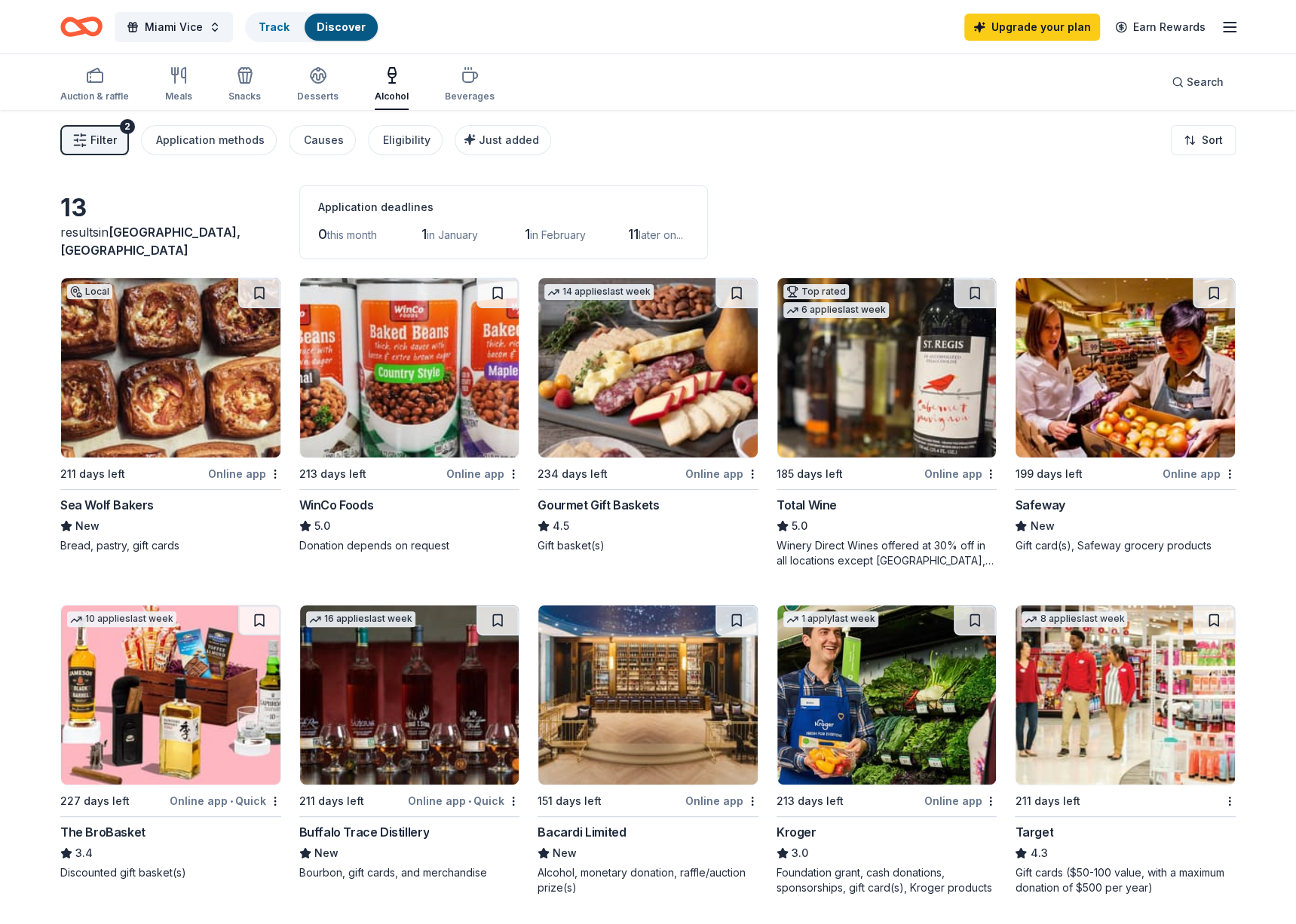
click at [882, 489] on hr at bounding box center [887, 489] width 221 height 1
click at [100, 86] on div "Auction & raffle" at bounding box center [94, 84] width 69 height 36
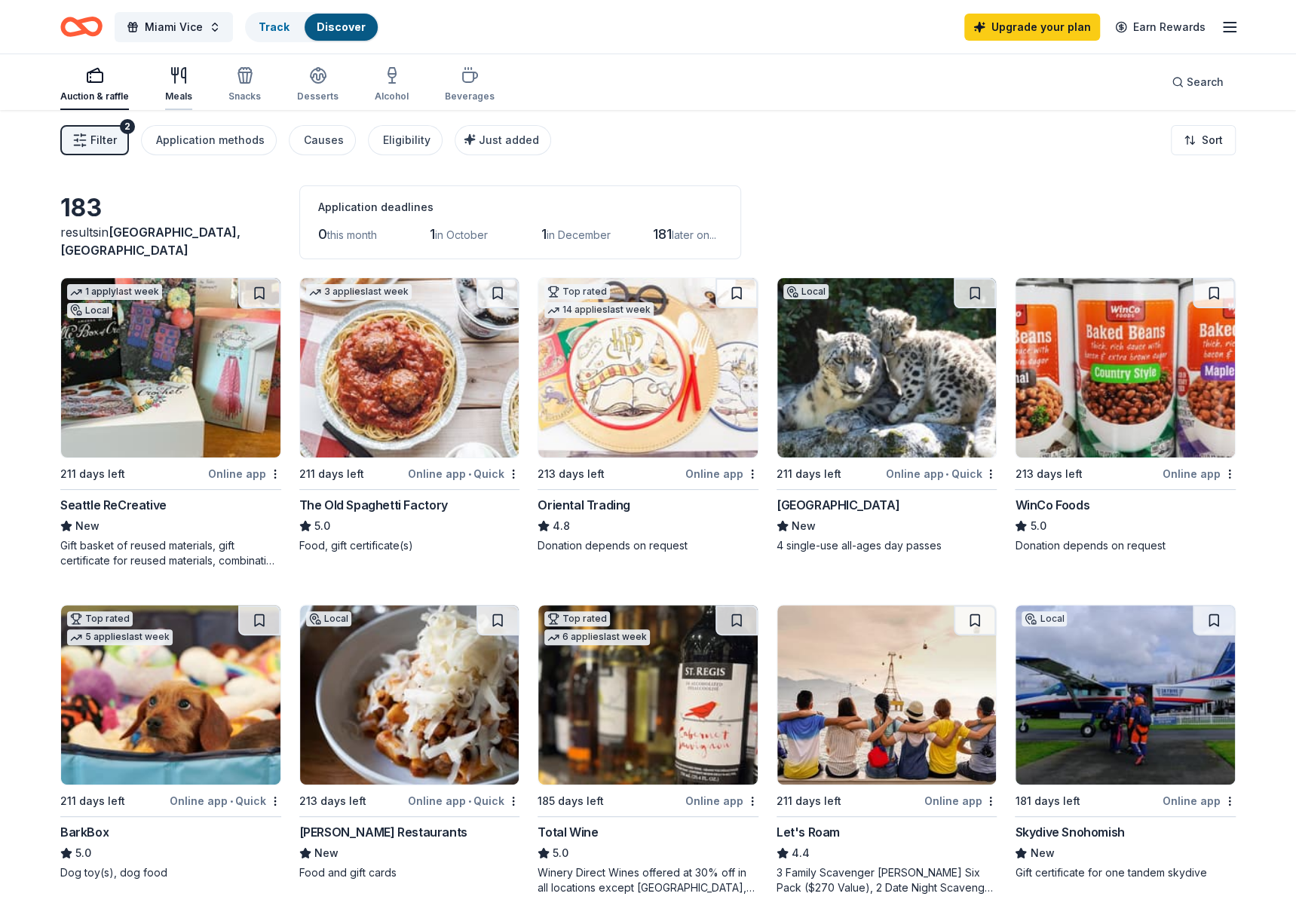
click at [175, 76] on icon "button" at bounding box center [178, 75] width 18 height 18
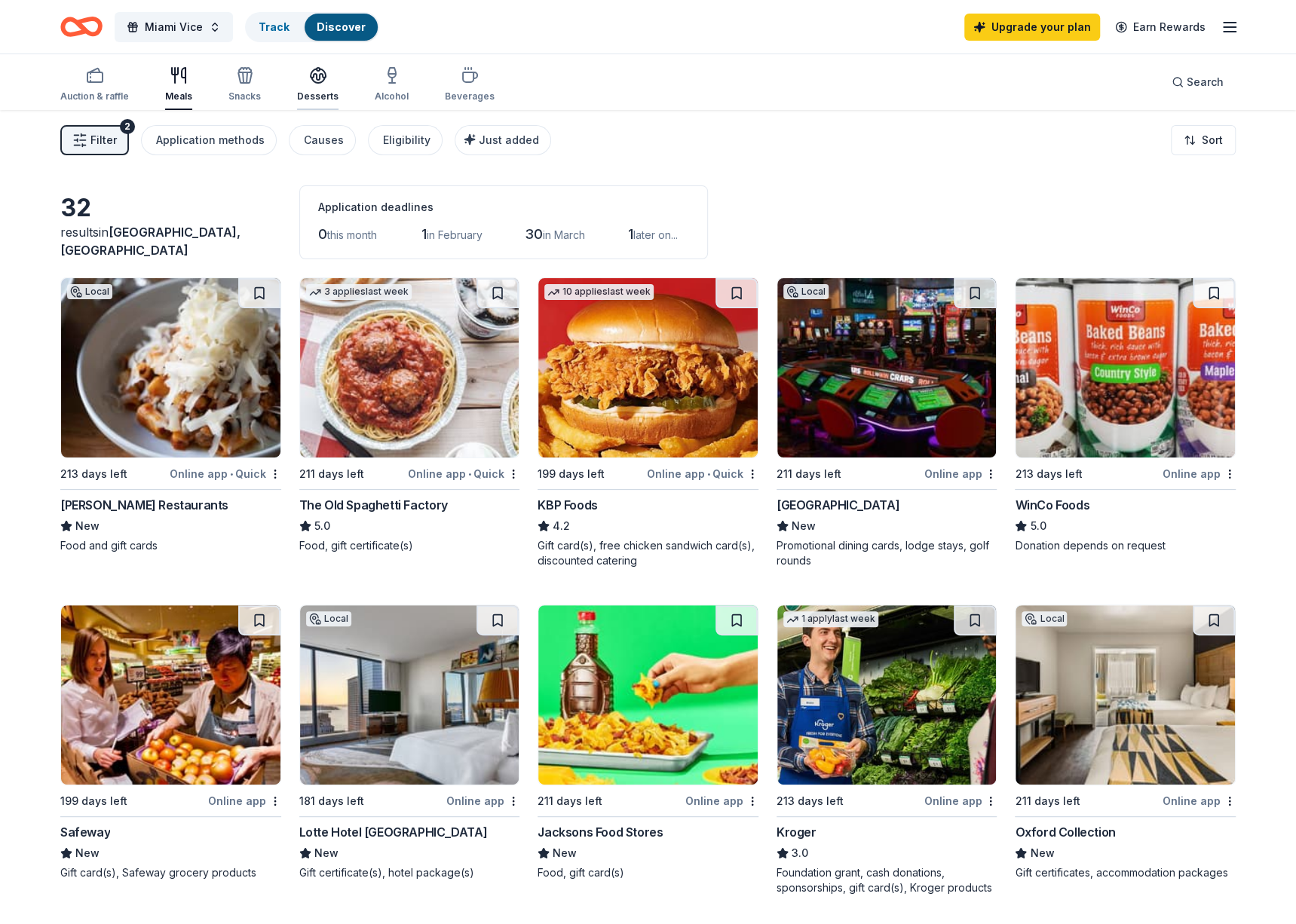
click at [325, 89] on div "Desserts" at bounding box center [318, 84] width 42 height 36
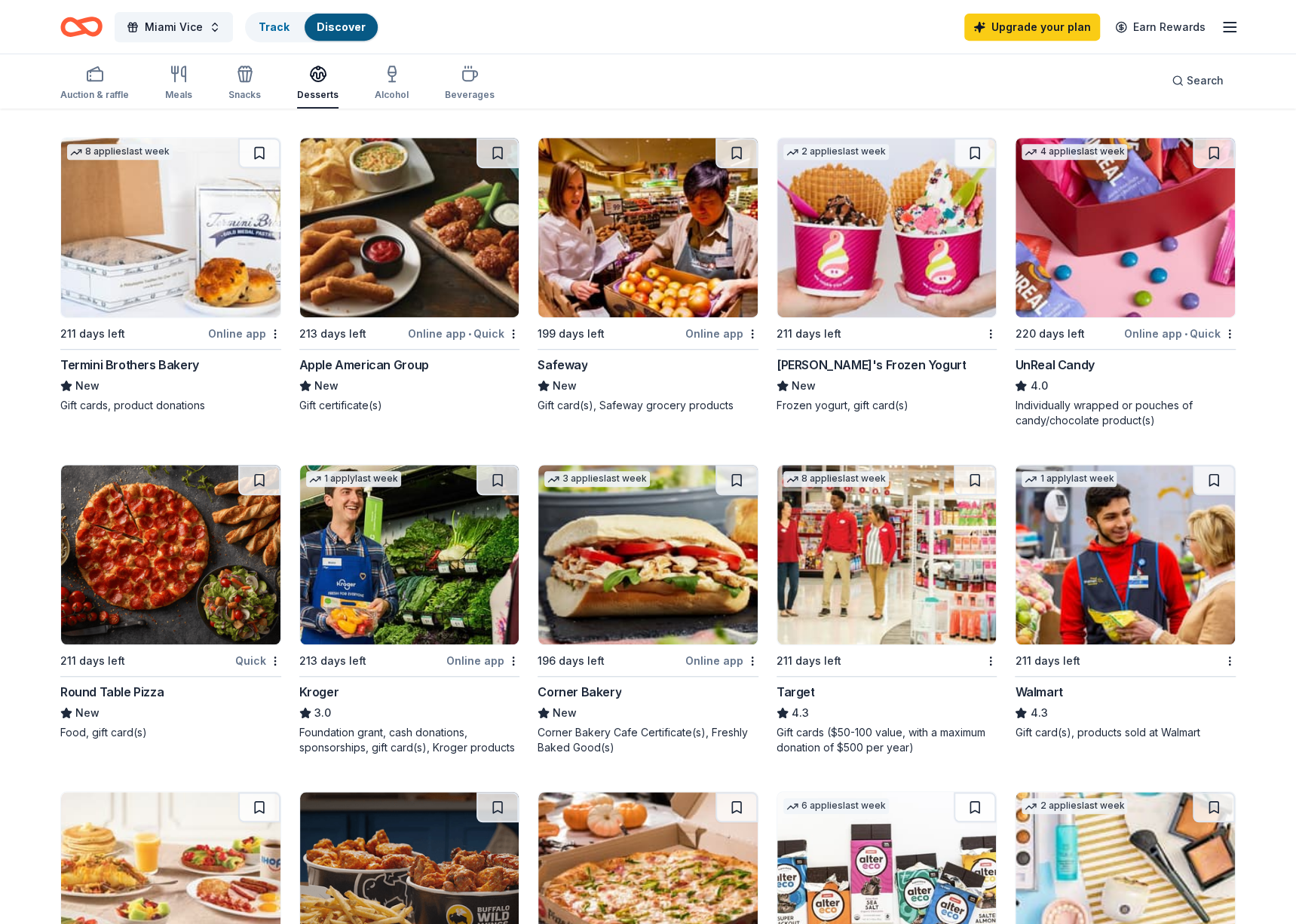
scroll to position [603, 0]
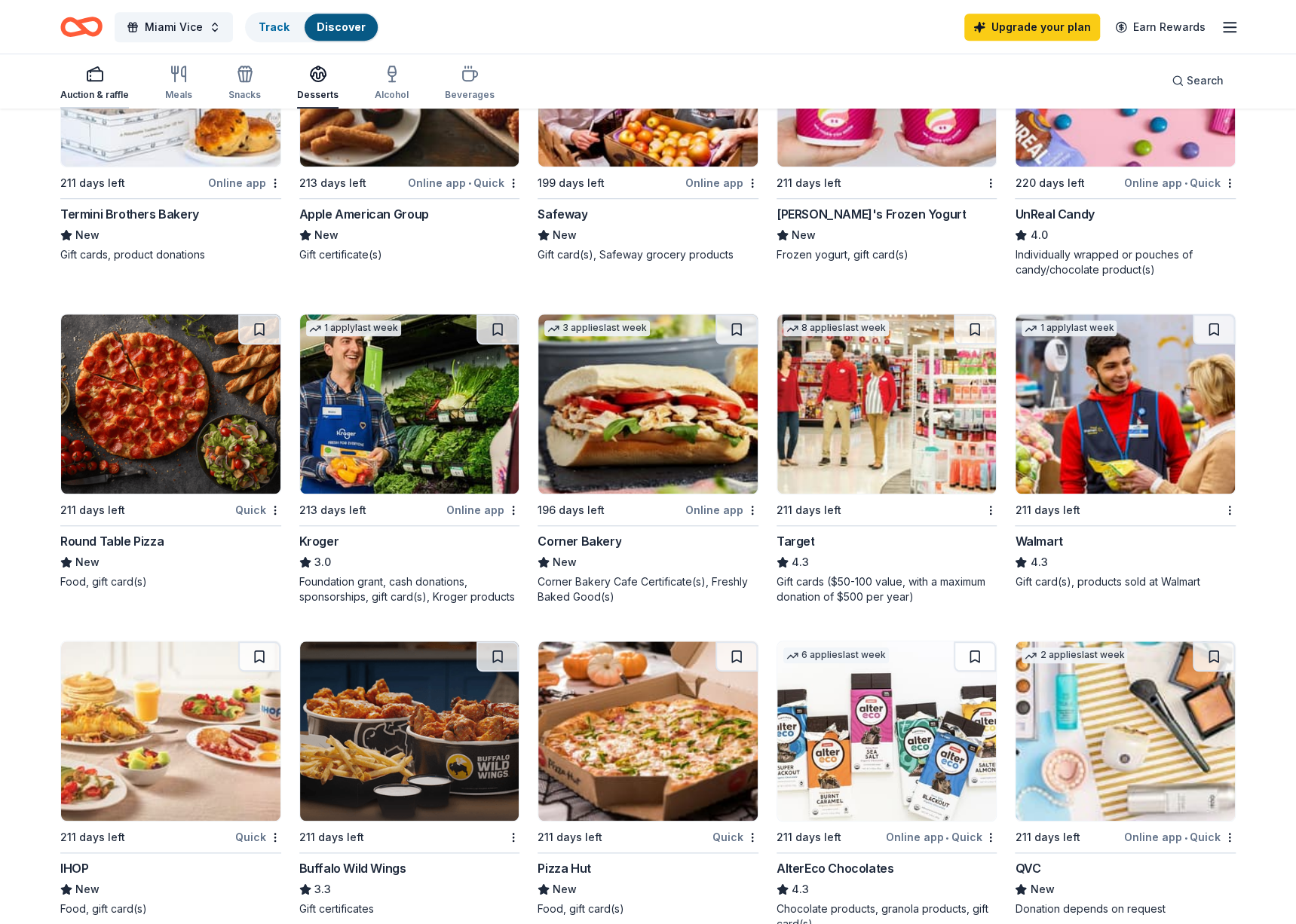
click at [86, 67] on icon "button" at bounding box center [95, 73] width 18 height 18
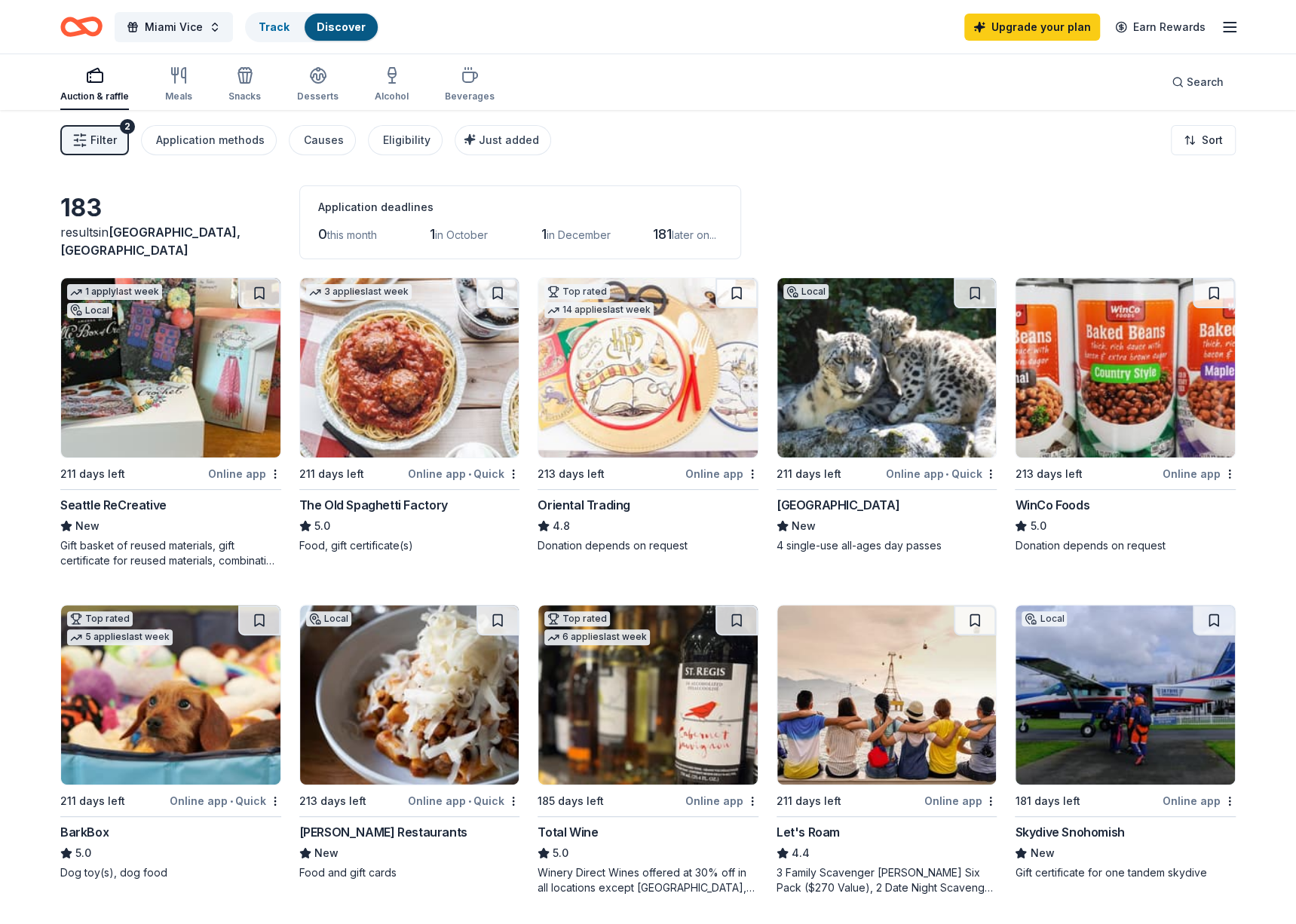
click at [113, 141] on span "Filter" at bounding box center [104, 140] width 26 height 18
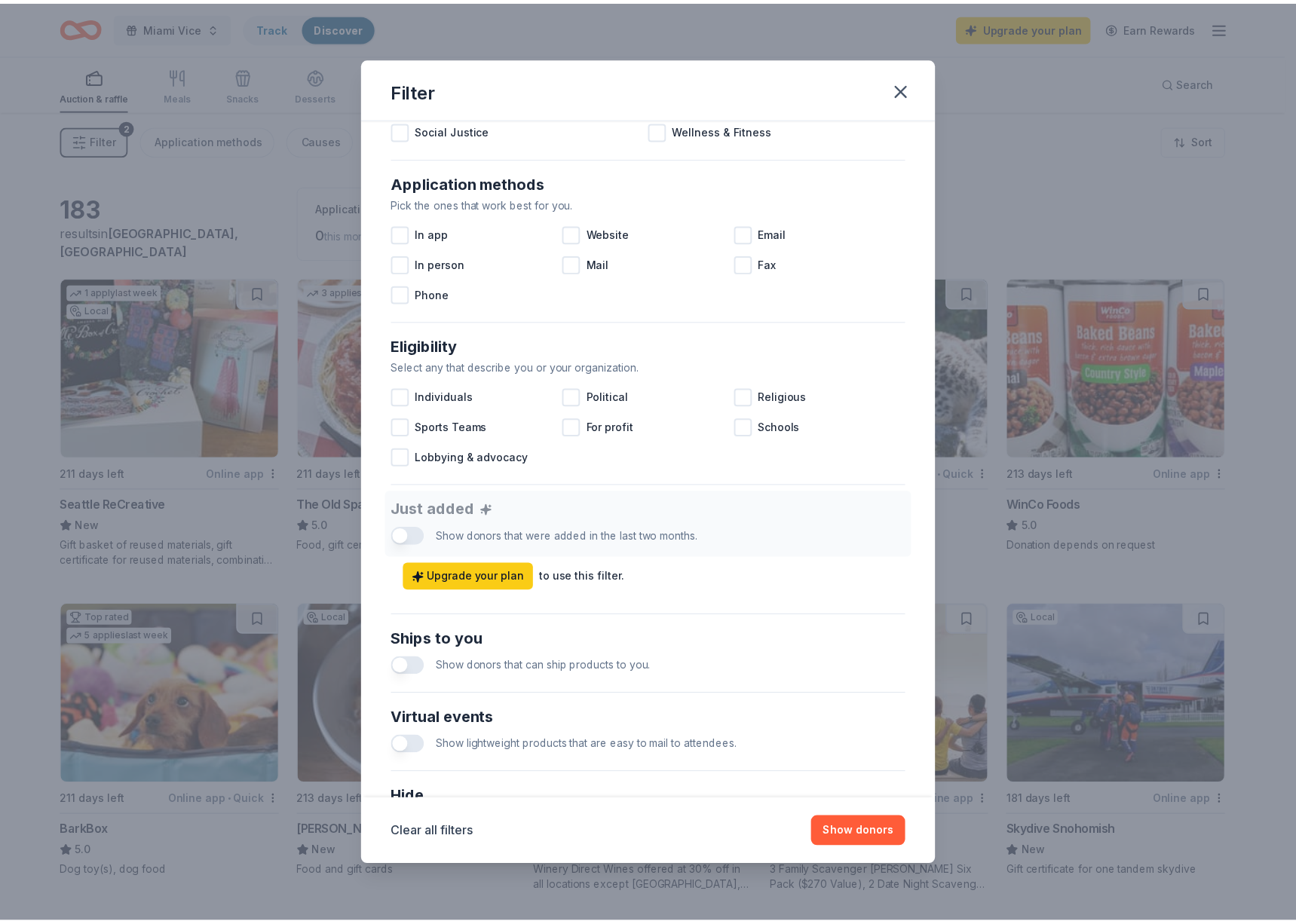
scroll to position [412, 0]
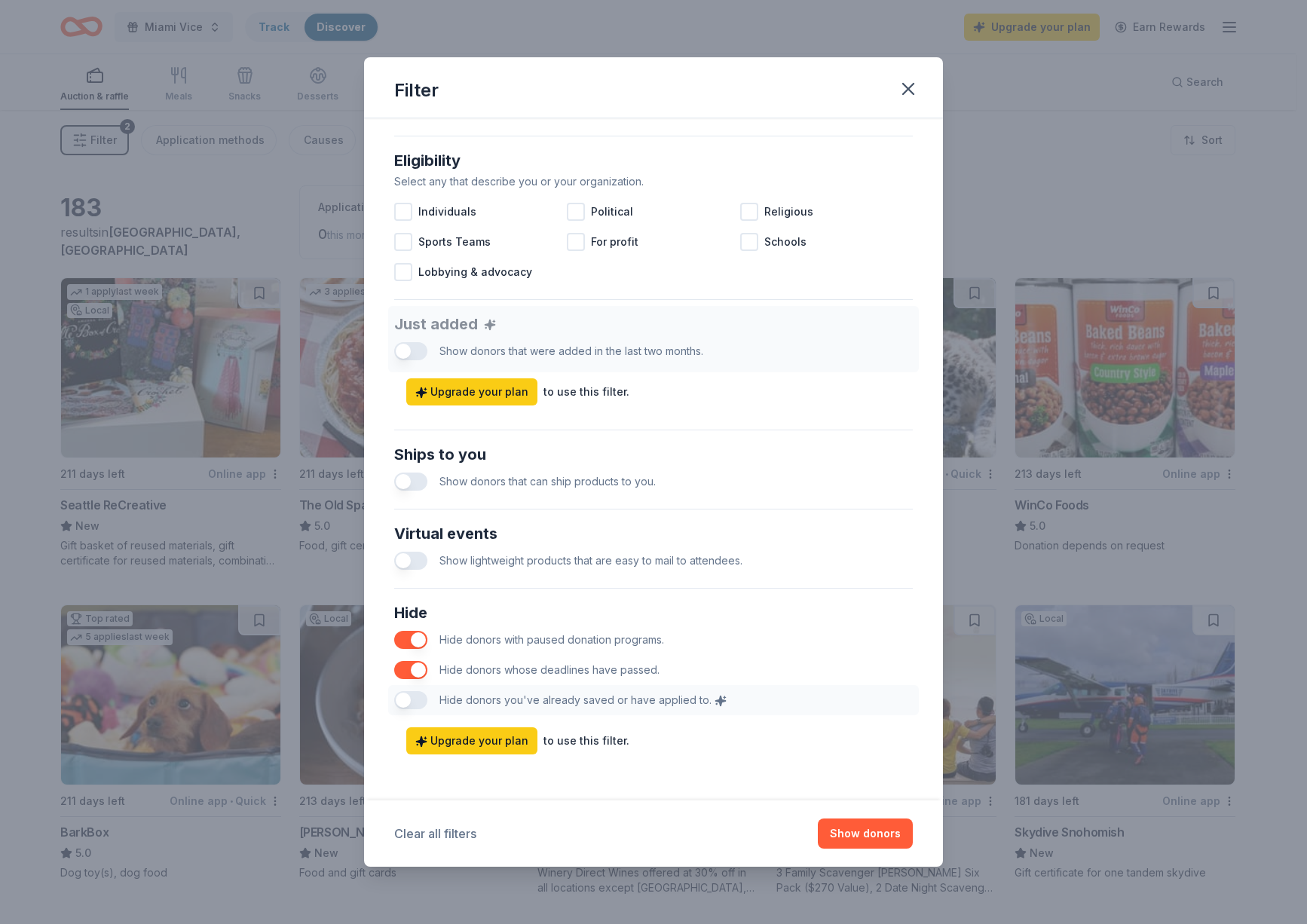
click at [470, 835] on button "Clear all filters" at bounding box center [435, 833] width 82 height 18
click at [890, 839] on button "Show 218 donors" at bounding box center [856, 833] width 113 height 31
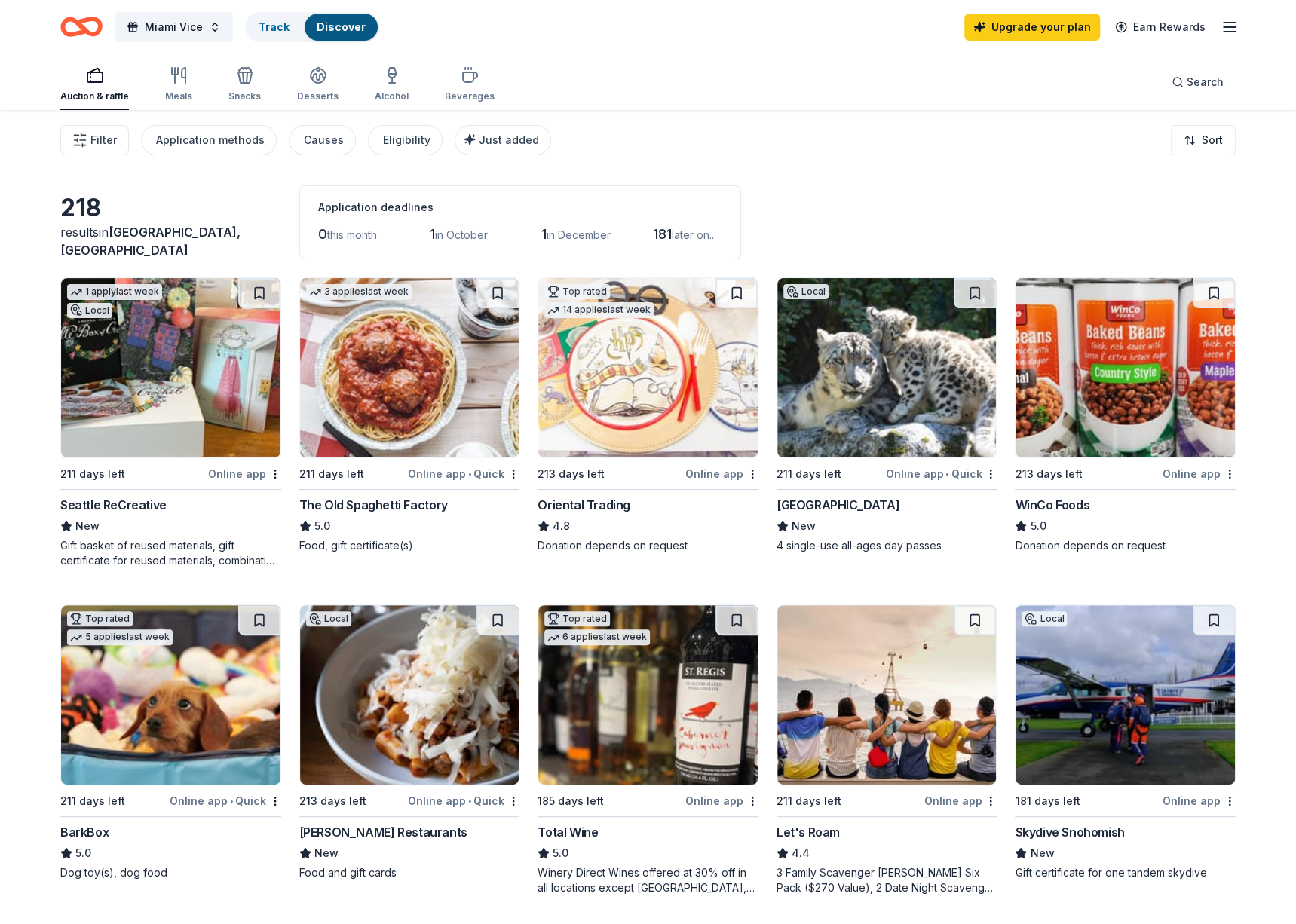
click at [25, 27] on div "Miami Vice Track Discover Upgrade your plan Earn Rewards" at bounding box center [648, 26] width 1296 height 53
